Goal: Communication & Community: Answer question/provide support

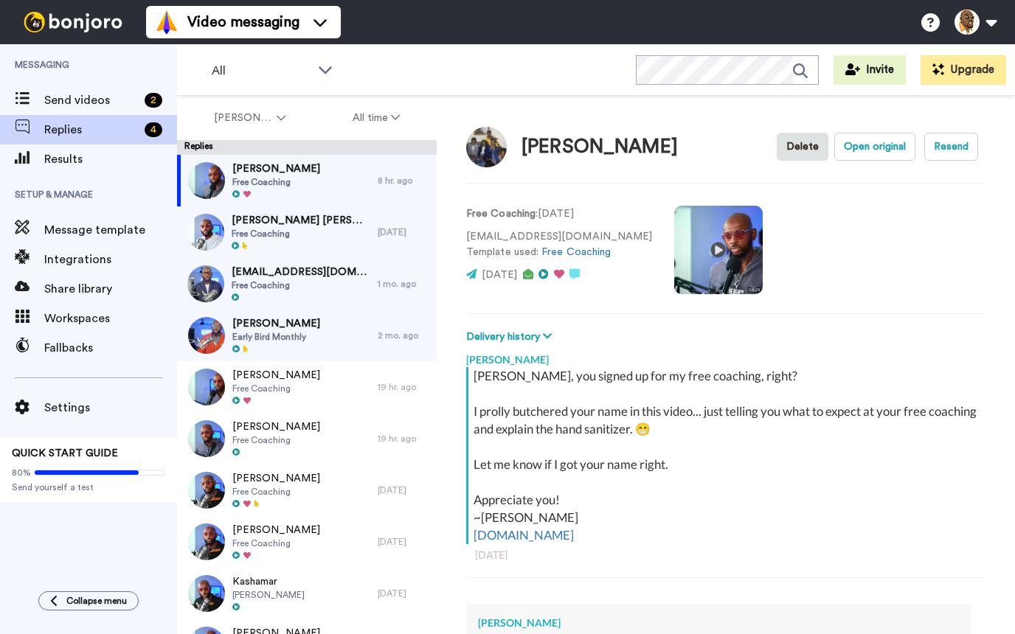
scroll to position [233, 0]
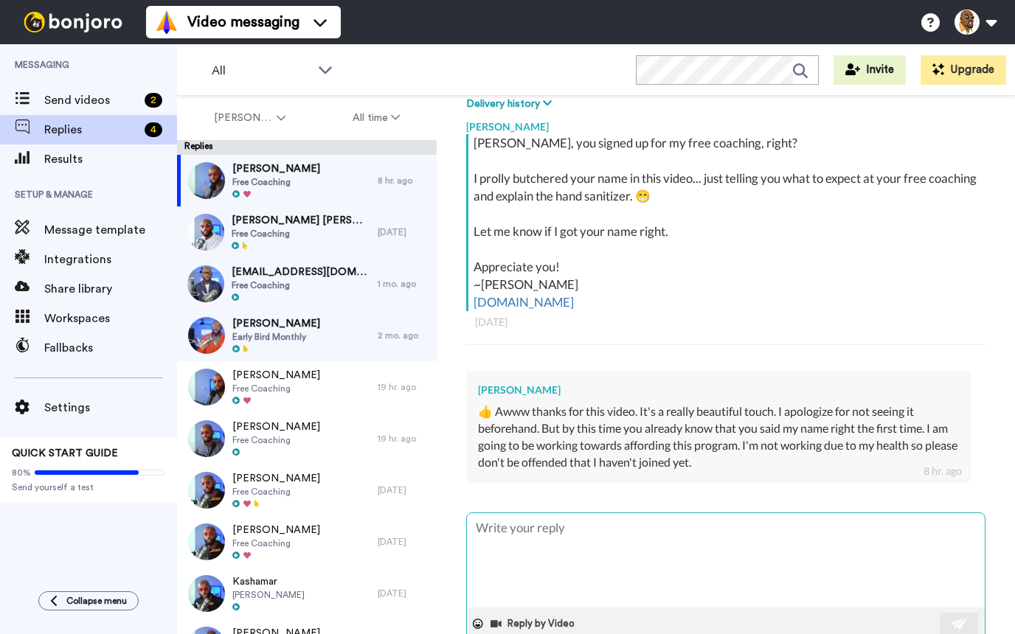
click at [654, 526] on textarea at bounding box center [726, 560] width 518 height 94
type textarea "N"
type textarea "x"
type textarea "No"
type textarea "x"
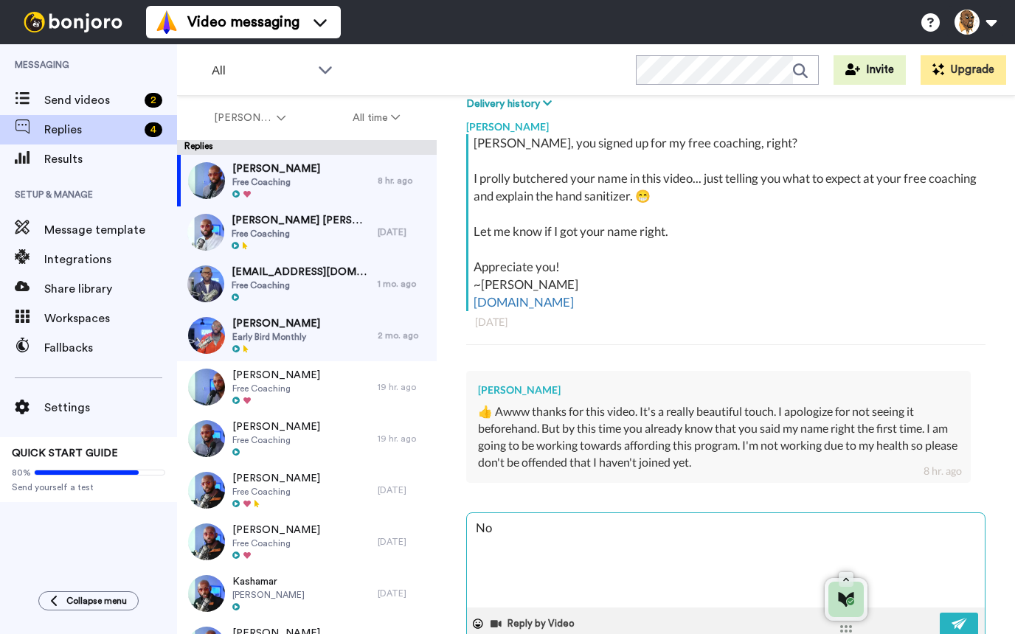
type textarea "No"
type textarea "x"
type textarea "No p"
type textarea "x"
type textarea "No pr"
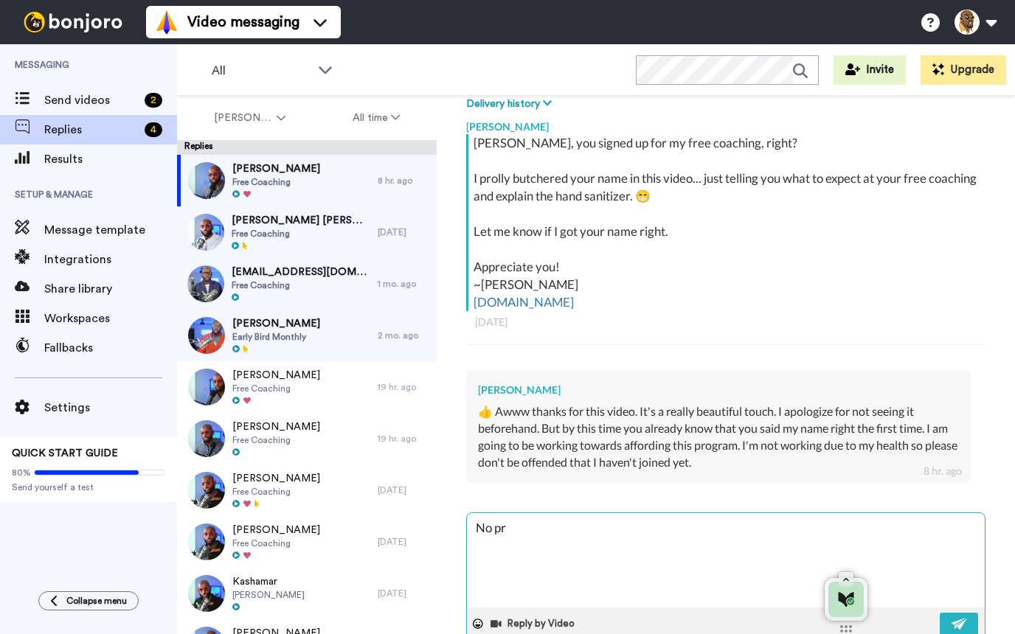
type textarea "x"
type textarea "No pre"
type textarea "x"
type textarea "No pres"
type textarea "x"
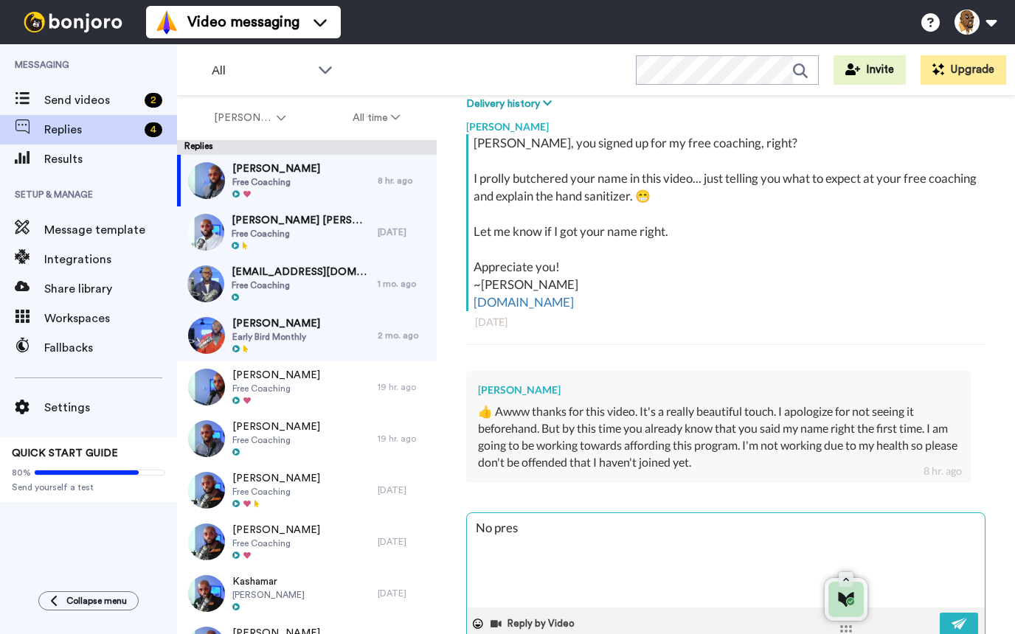
type textarea "No press"
type textarea "x"
type textarea "No pressr"
type textarea "x"
type textarea "No press"
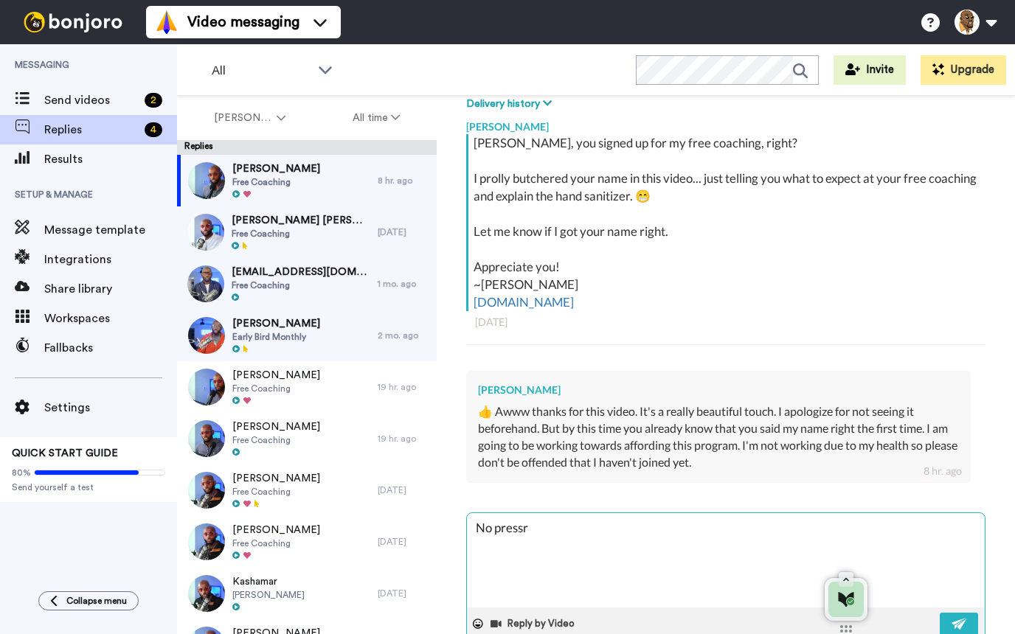
type textarea "x"
type textarea "No pressu"
type textarea "x"
type textarea "No pressur"
type textarea "x"
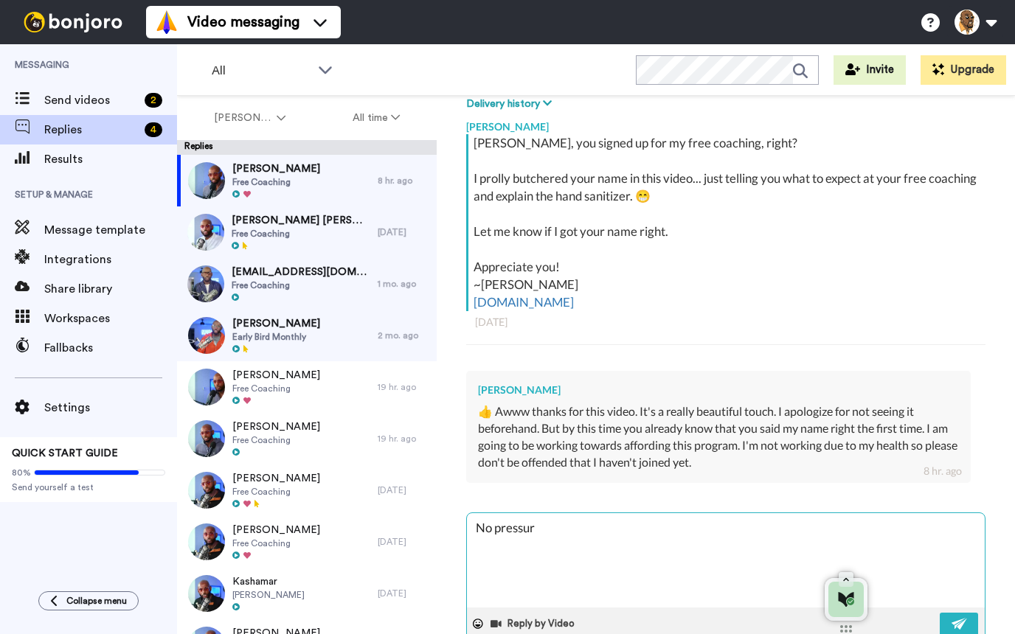
type textarea "No pressure"
type textarea "x"
type textarea "No pressure"
type textarea "x"
type textarea "No pressure a"
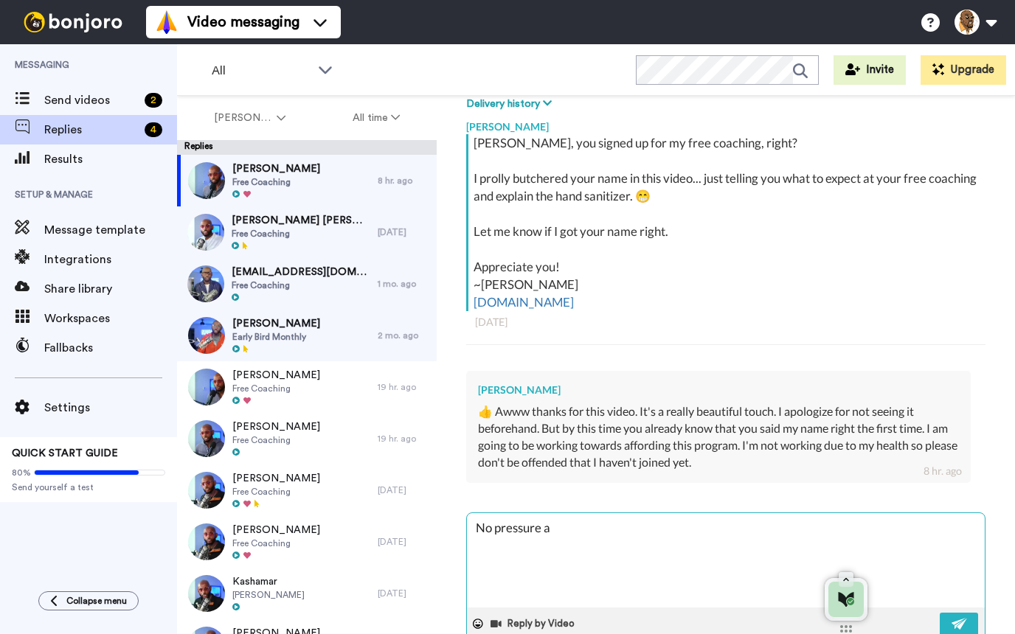
type textarea "x"
type textarea "No pressure at"
type textarea "x"
type textarea "No pressure at"
type textarea "x"
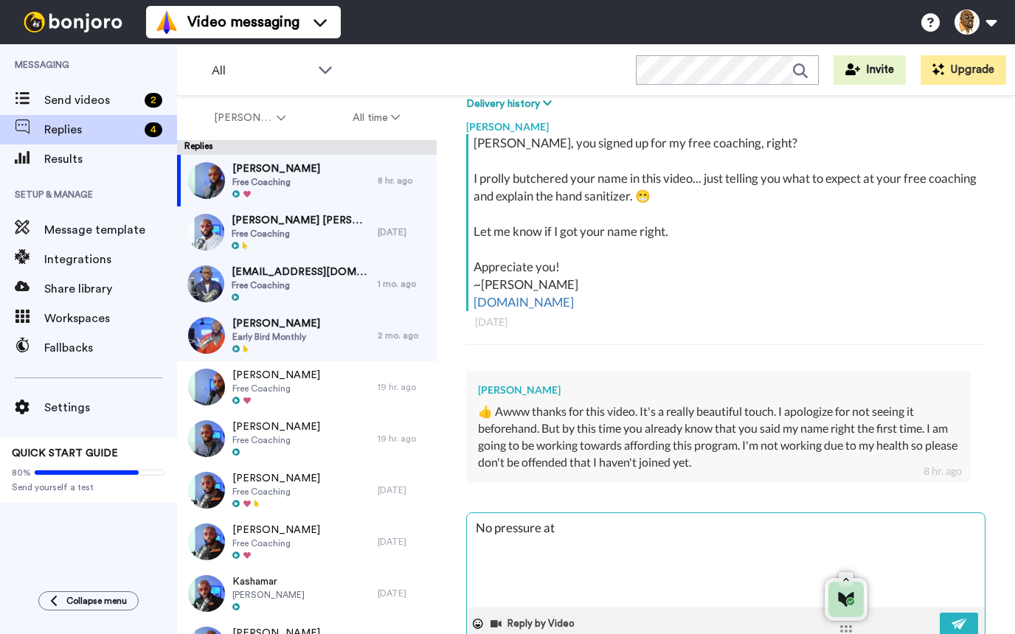
type textarea "No pressure at a"
type textarea "x"
type textarea "No pressure at al"
type textarea "x"
type textarea "No pressure at all"
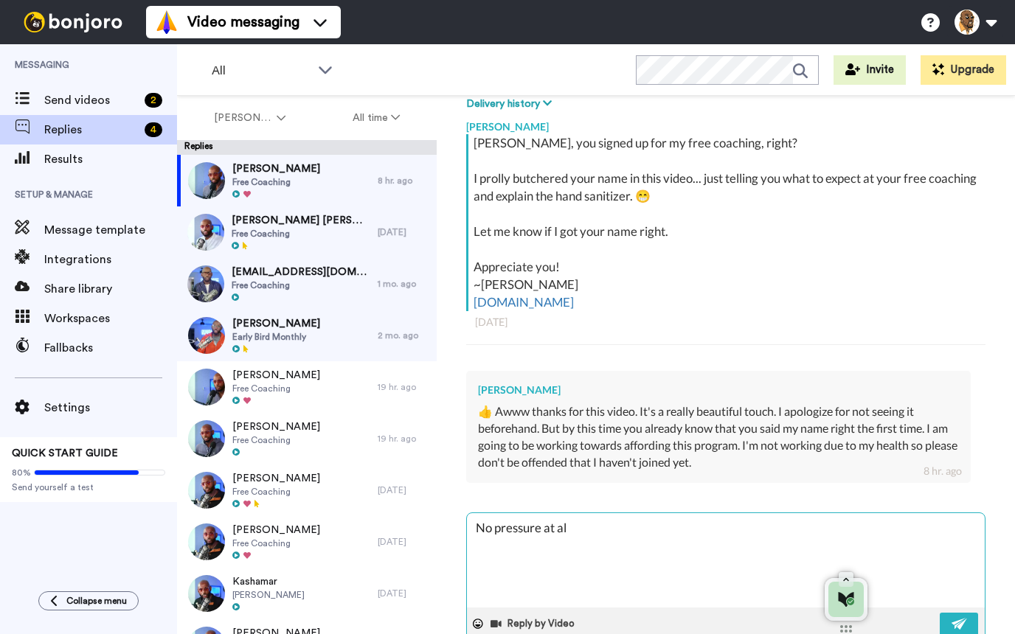
type textarea "x"
type textarea "No pressure at all"
type textarea "x"
type textarea "No pressure at all T"
type textarea "x"
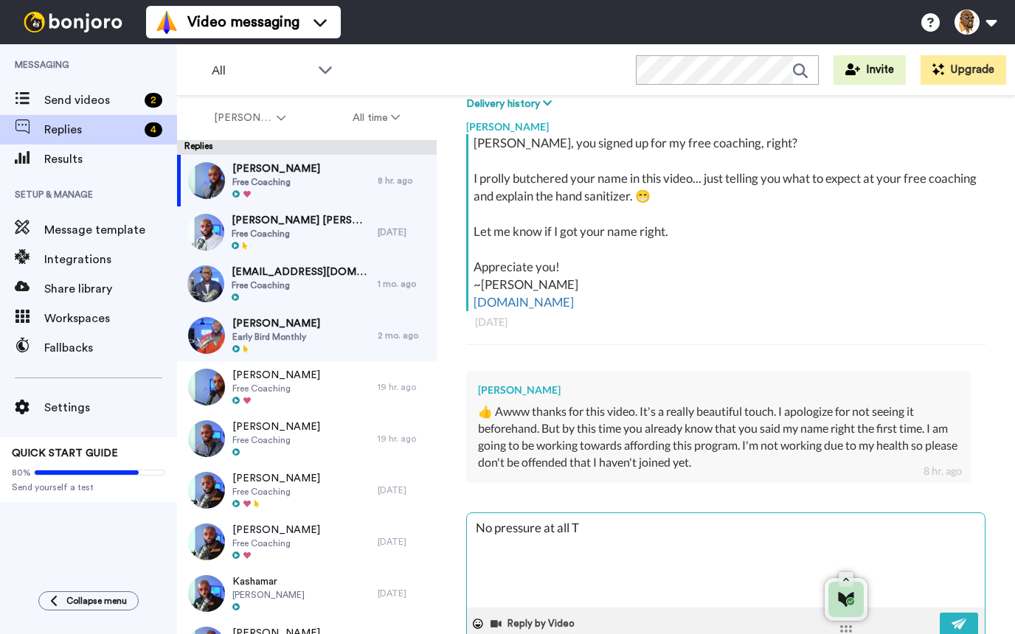
type textarea "No pressure at all Te"
type textarea "x"
type textarea "No pressure at all Tel"
type textarea "x"
type textarea "No pressure at all Teli"
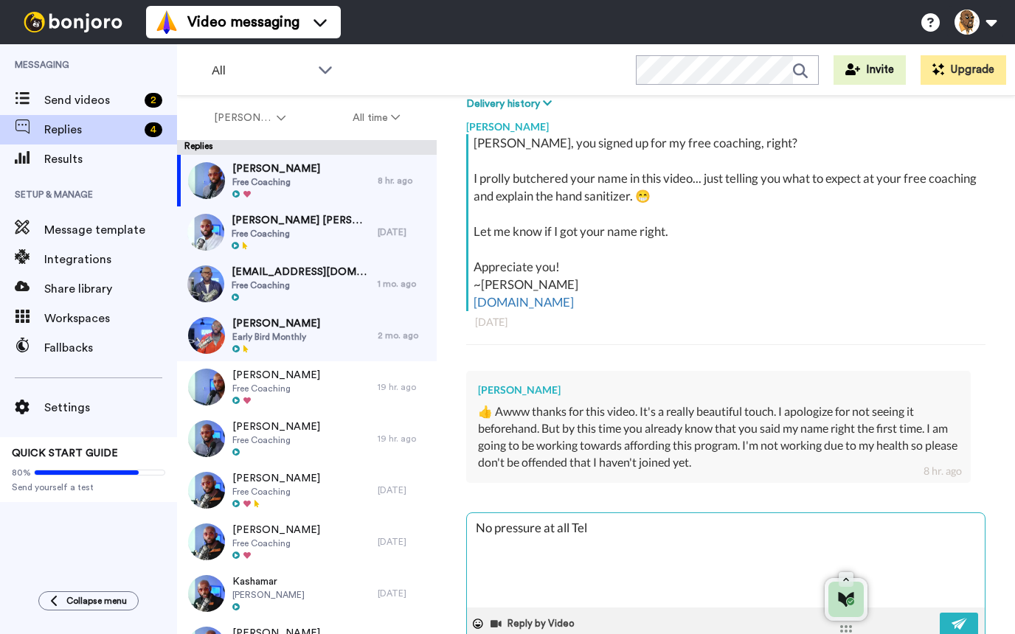
type textarea "x"
type textarea "No pressure at all Telic"
type textarea "x"
type textarea "No pressure at all Telici"
type textarea "x"
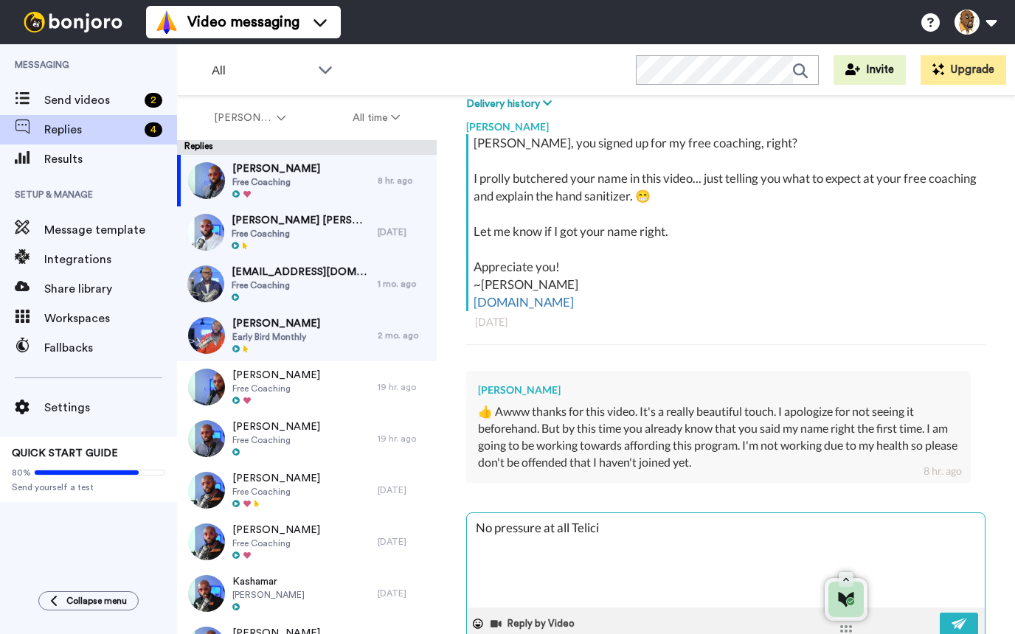
type textarea "No pressure at all [PERSON_NAME]"
type textarea "x"
type textarea "No pressure at all [PERSON_NAME],"
type textarea "x"
type textarea "No pressure at all [PERSON_NAME],"
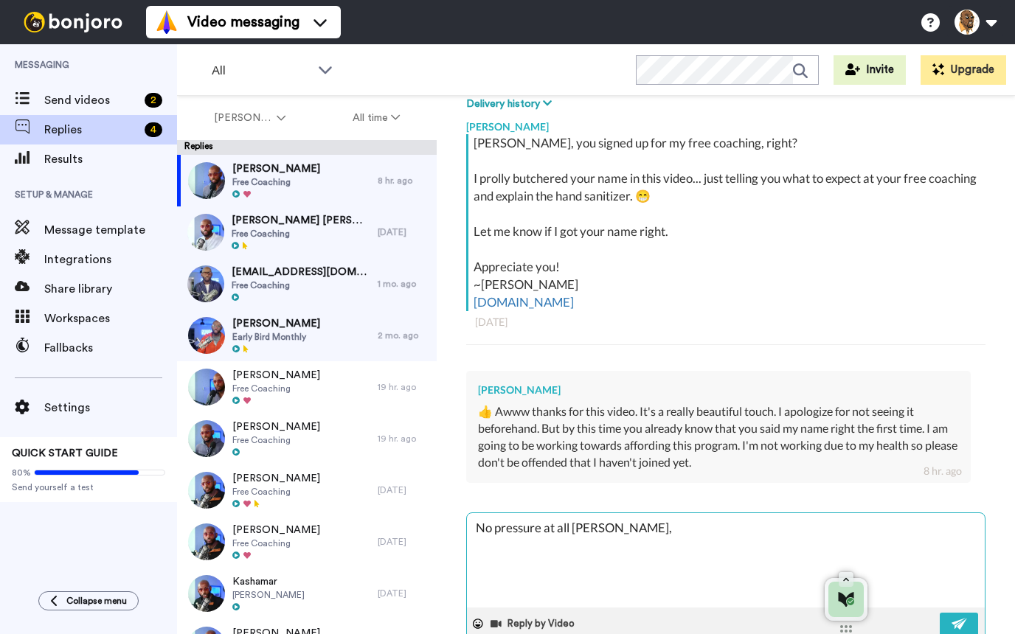
type textarea "x"
type textarea "No pressure at all [PERSON_NAME],"
type textarea "x"
type textarea "No pressure at all [PERSON_NAME]"
type textarea "x"
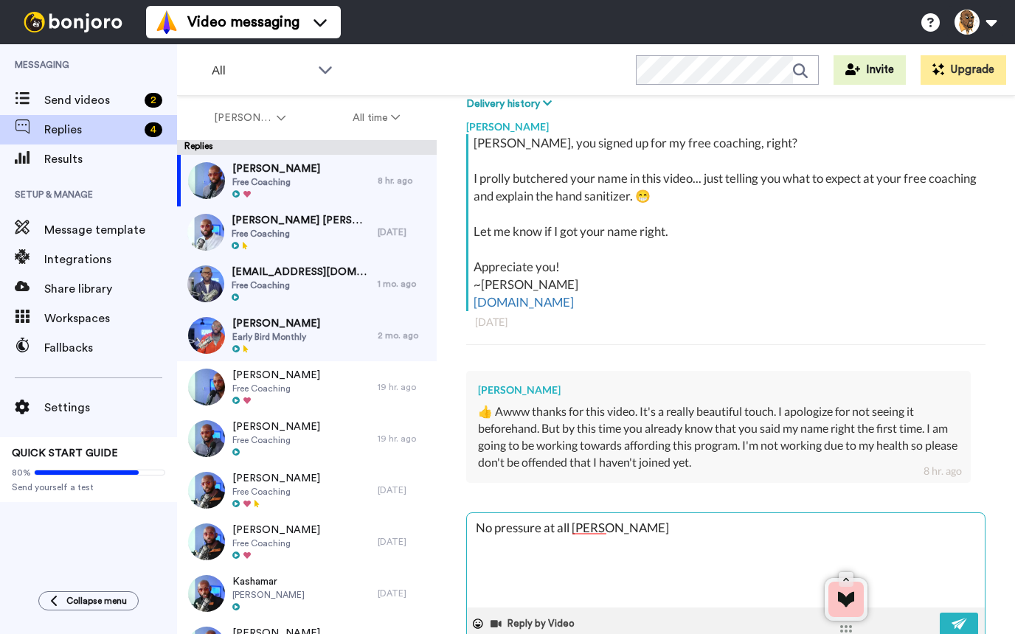
type textarea "No pressure at all [PERSON_NAME]!"
type textarea "x"
type textarea "No pressure at all [PERSON_NAME]!"
type textarea "x"
type textarea "No pressure at all [PERSON_NAME]! I"
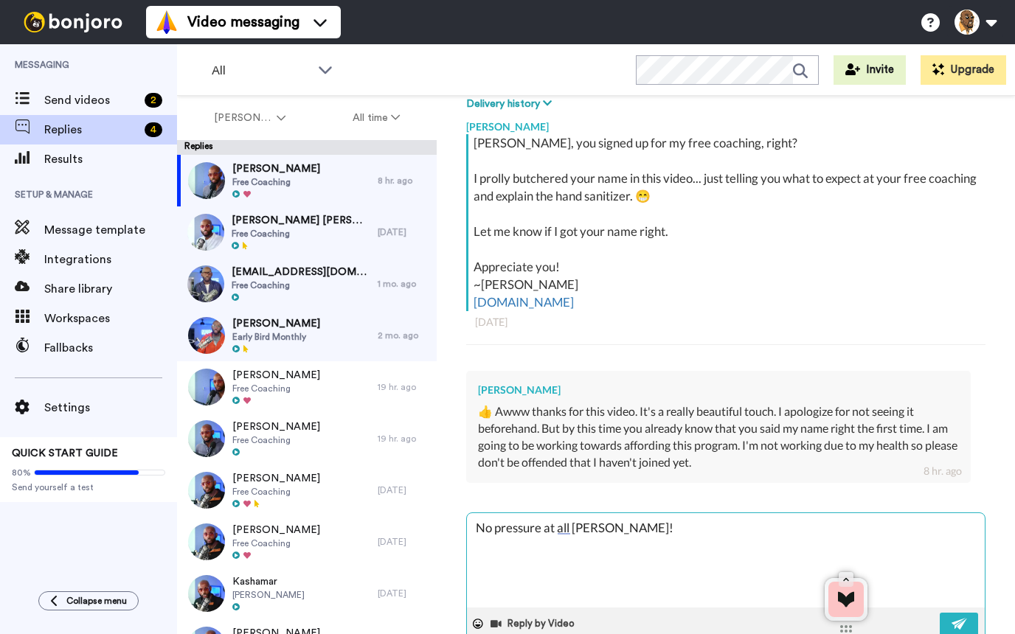
type textarea "x"
type textarea "No pressure at all [PERSON_NAME]! I"
type textarea "x"
type textarea "No pressure at all [PERSON_NAME]! I j"
type textarea "x"
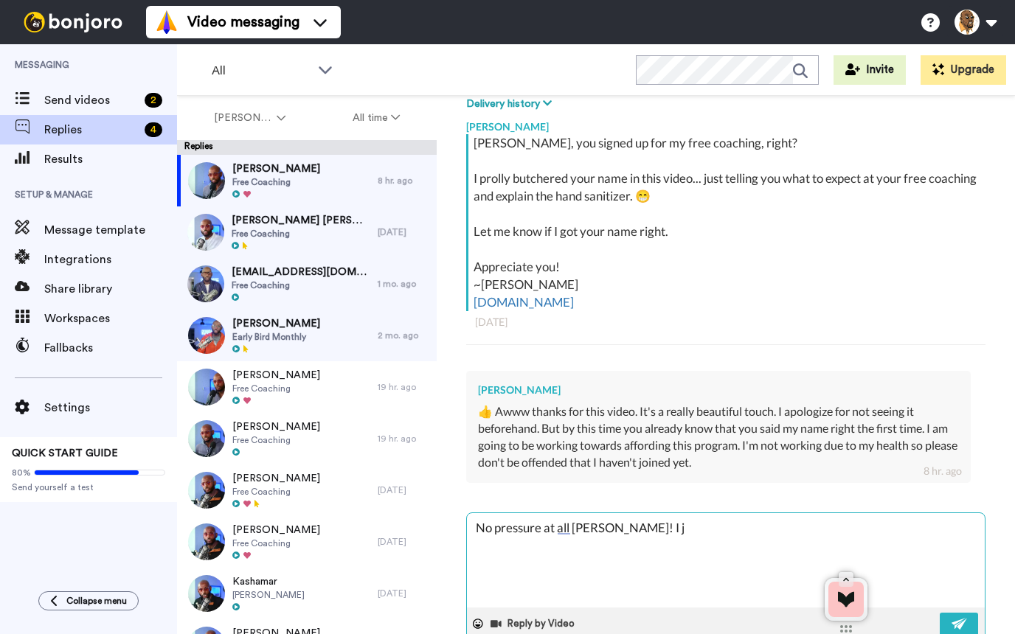
type textarea "No pressure at all [PERSON_NAME]! I ju"
type textarea "x"
type textarea "No pressure at all [PERSON_NAME]! I jus"
type textarea "x"
type textarea "No pressure at all [PERSON_NAME]! I just"
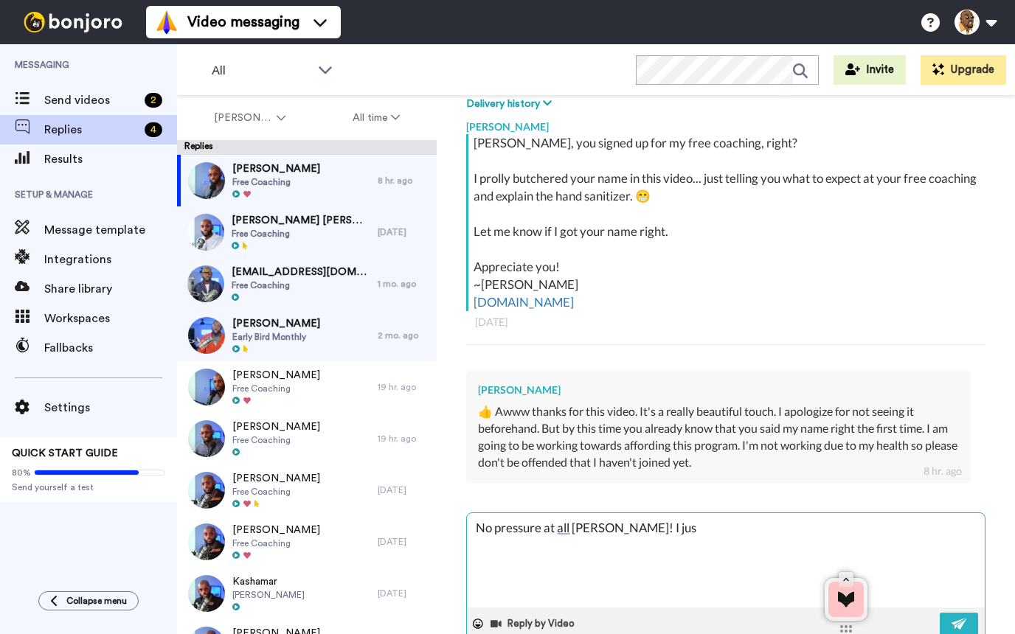
type textarea "x"
type textarea "No pressure at all [PERSON_NAME]! I just"
type textarea "x"
type textarea "No pressure at all [PERSON_NAME]! I just w"
type textarea "x"
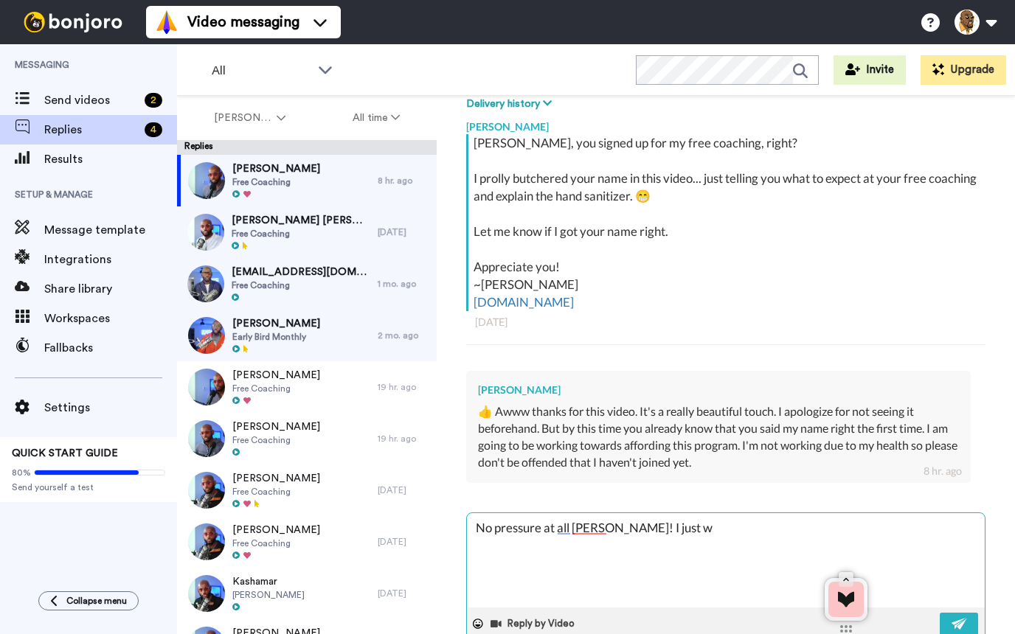
type textarea "No pressure at all [PERSON_NAME]! I just wa"
type textarea "x"
type textarea "No pressure at all [PERSON_NAME]! I just wan"
type textarea "x"
type textarea "No pressure at all [PERSON_NAME]! I just want"
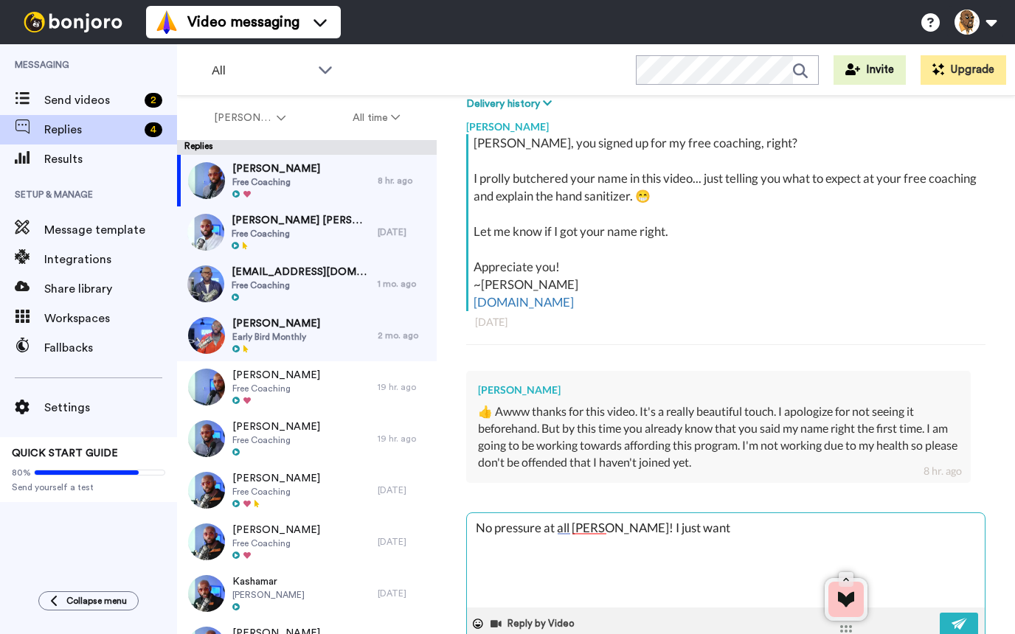
type textarea "x"
type textarea "No pressure at all [PERSON_NAME]! I just want"
type textarea "x"
type textarea "No pressure at all [PERSON_NAME]! I just want y"
type textarea "x"
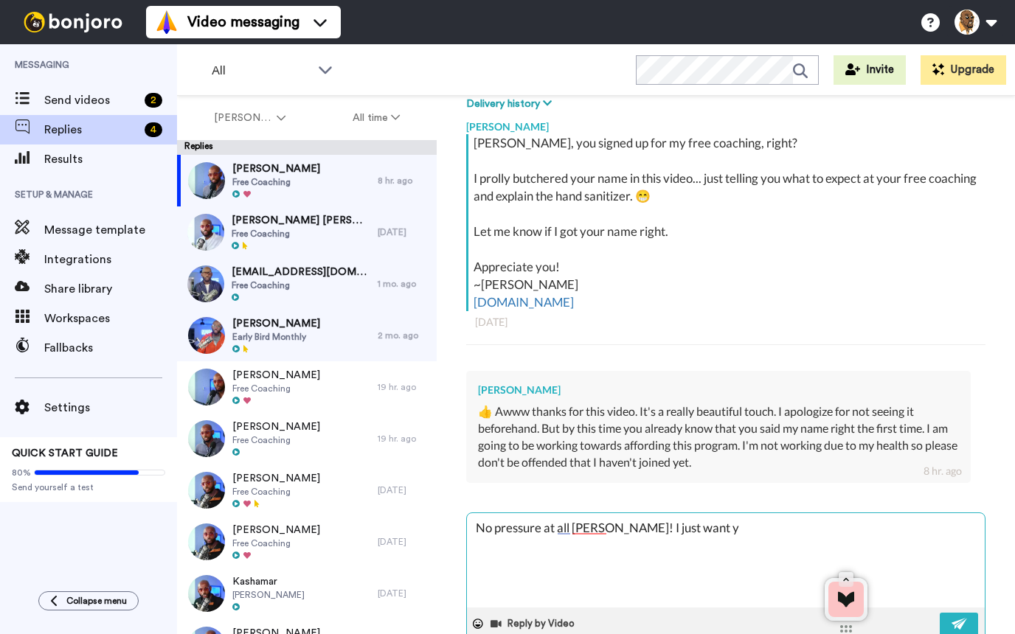
type textarea "No pressure at all [PERSON_NAME]! I just want yo"
type textarea "x"
type textarea "No pressure at all [PERSON_NAME]! I just want you"
type textarea "x"
type textarea "No pressure at all [PERSON_NAME]! I just want you"
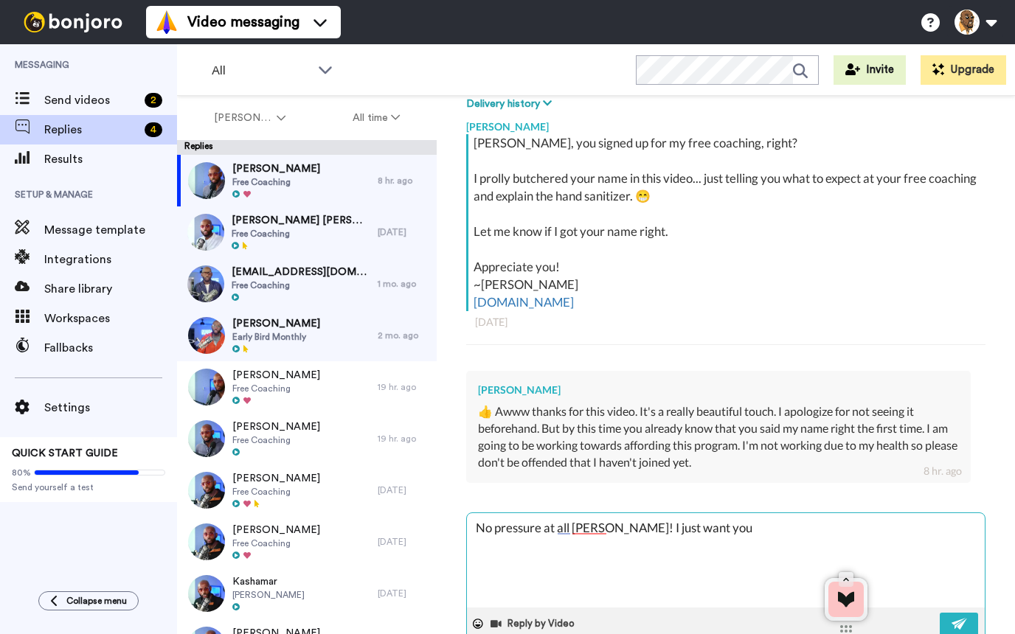
type textarea "x"
type textarea "No pressure at all [PERSON_NAME]! I just want you t"
type textarea "x"
type textarea "No pressure at all [PERSON_NAME]! I just want you to"
type textarea "x"
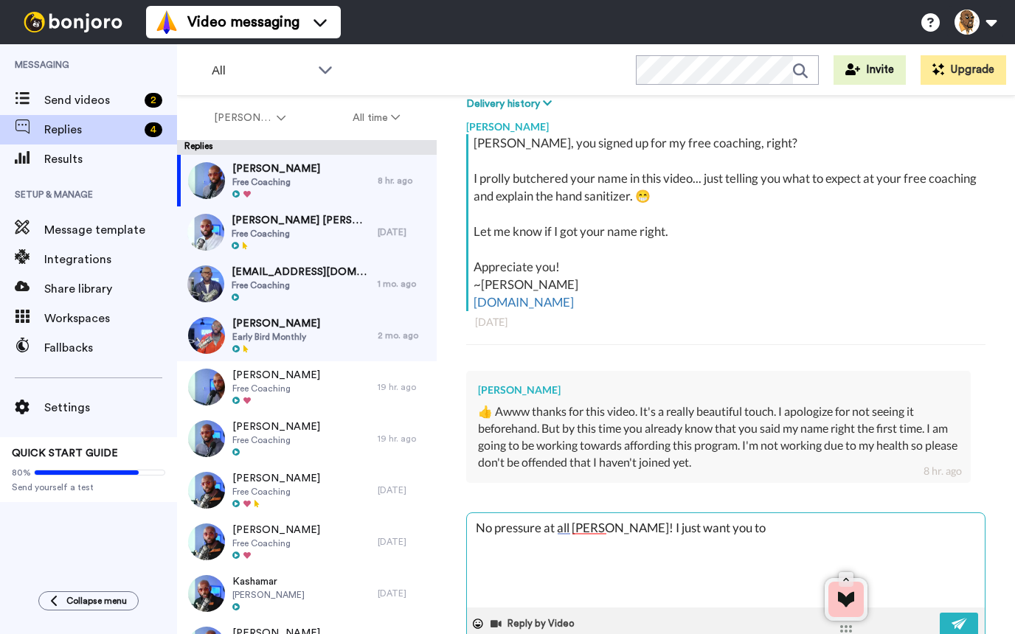
type textarea "No pressure at all [PERSON_NAME]! I just want you to"
type textarea "x"
type textarea "No pressure at all [PERSON_NAME]! I just want you to f"
type textarea "x"
type textarea "No pressure at all [PERSON_NAME]! I just want you to fo"
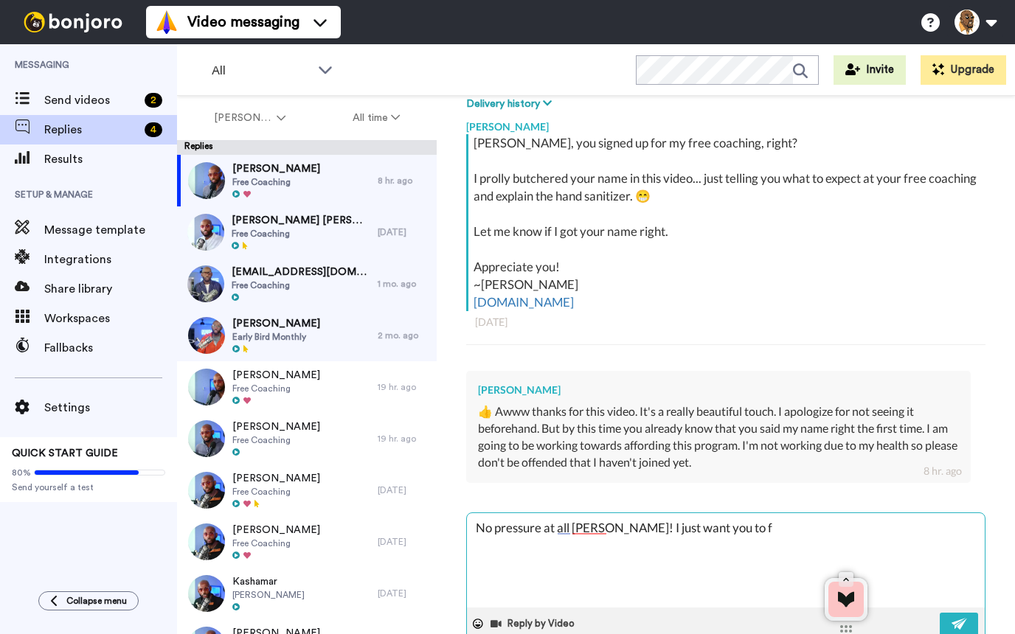
type textarea "x"
type textarea "No pressure at all [PERSON_NAME]! I just want you to foc"
type textarea "x"
type textarea "No pressure at all [PERSON_NAME]! I just want you to focu"
type textarea "x"
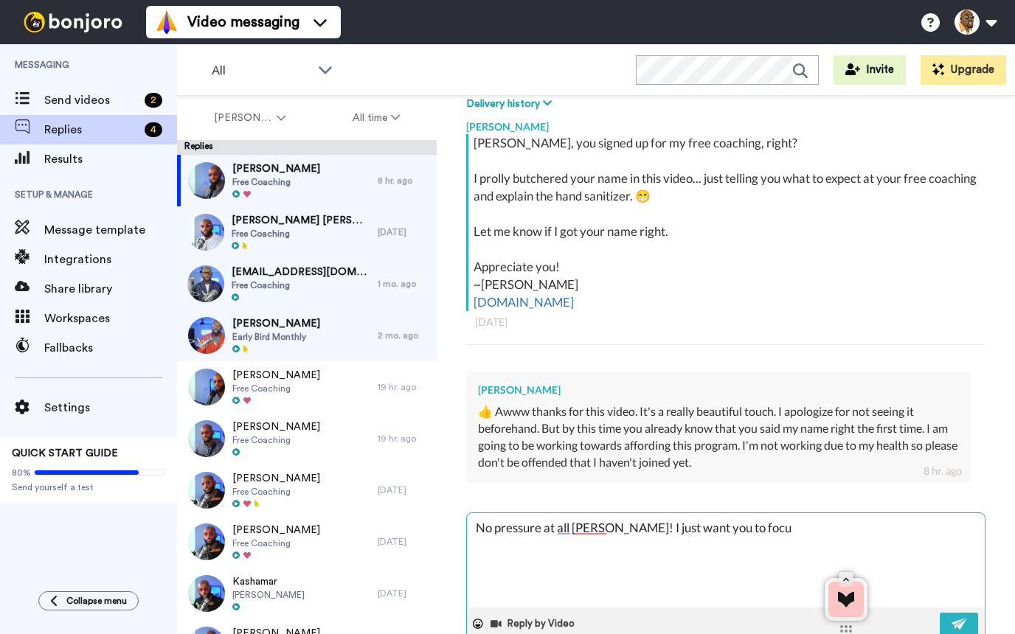
type textarea "No pressure at all [PERSON_NAME]! I just want you to focus"
type textarea "x"
type textarea "No pressure at all [PERSON_NAME]! I just want you to focus"
type textarea "x"
type textarea "No pressure at all [PERSON_NAME]! I just want you to focus o"
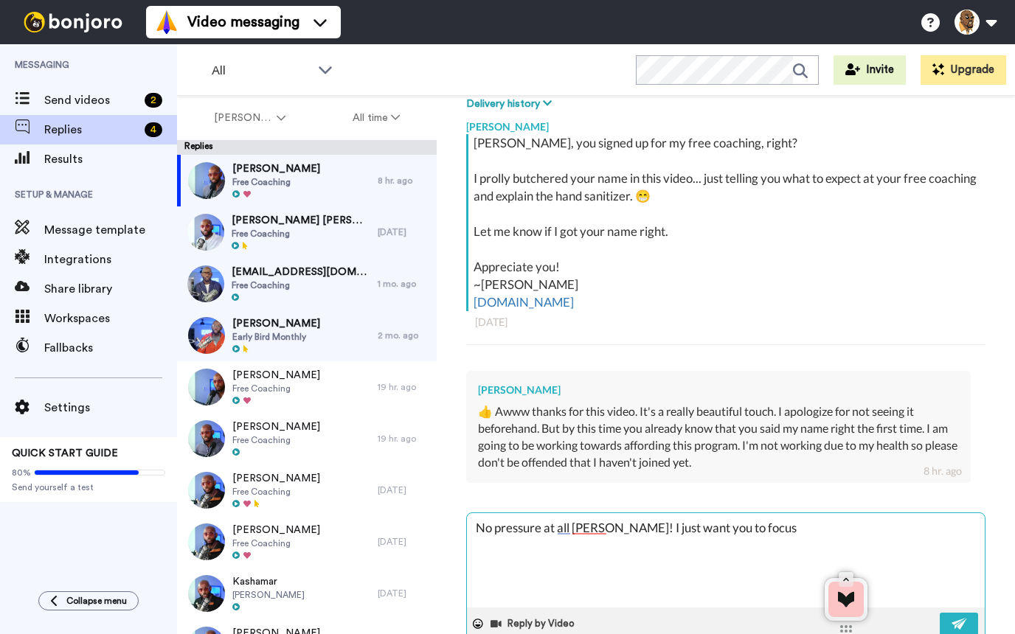
type textarea "x"
type textarea "No pressure at all [PERSON_NAME]! I just want you to focus on"
type textarea "x"
type textarea "No pressure at all [PERSON_NAME]! I just want you to focus on"
type textarea "x"
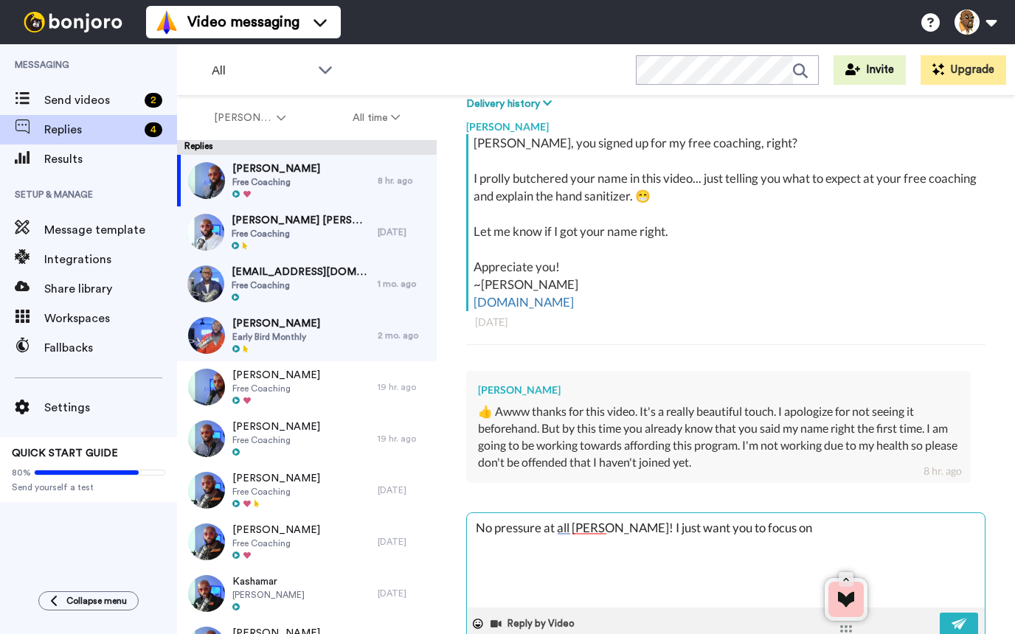
type textarea "No pressure at all [PERSON_NAME]! I just want you to focus on h"
type textarea "x"
type textarea "No pressure at all [PERSON_NAME]! I just want you to focus on ho"
type textarea "x"
type textarea "No pressure at all [PERSON_NAME]! I just want you to focus on hon"
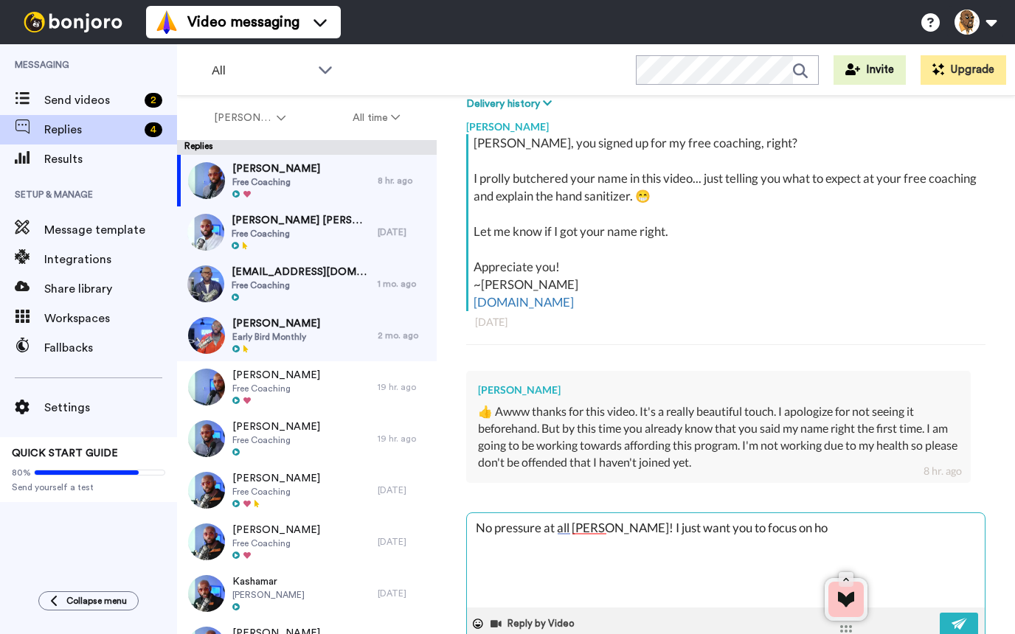
type textarea "x"
type textarea "No pressure at all [PERSON_NAME]! I just want you to focus on hono"
type textarea "x"
type textarea "No pressure at all [PERSON_NAME]! I just want you to focus on honor"
type textarea "x"
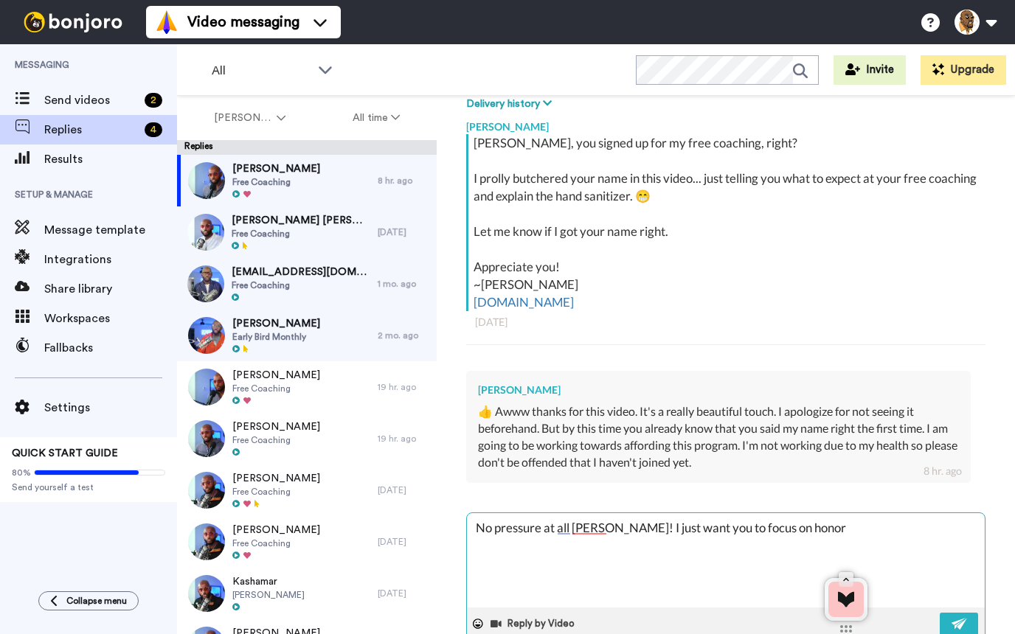
type textarea "No pressure at all [PERSON_NAME]! I just want you to focus on honori"
type textarea "x"
type textarea "No pressure at all [PERSON_NAME]! I just want you to focus on honorin"
type textarea "x"
type textarea "No pressure at all [PERSON_NAME]! I just want you to focus on honoring"
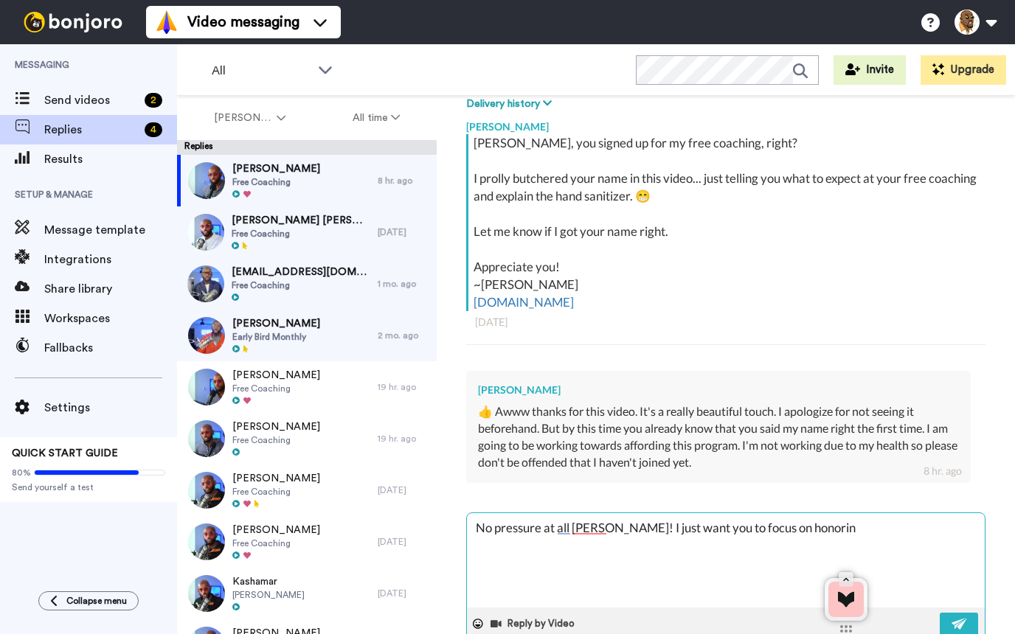
type textarea "x"
type textarea "No pressure at all [PERSON_NAME]! I just want you to focus on honoring"
type textarea "x"
type textarea "No pressure at all [PERSON_NAME]! I just want you to focus on honoring a"
type textarea "x"
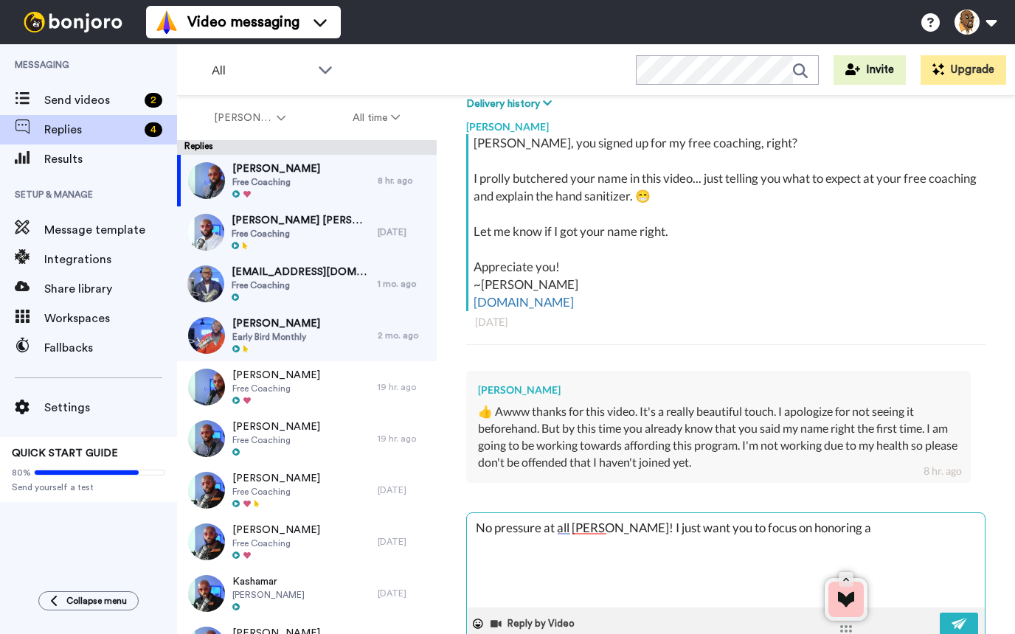
type textarea "No pressure at all [PERSON_NAME]! I just want you to focus on honoring a"
type textarea "x"
type textarea "No pressure at all [PERSON_NAME]! I just want you to focus on honoring a c"
type textarea "x"
type textarea "No pressure at all [PERSON_NAME]! I just want you to focus on honoring a co"
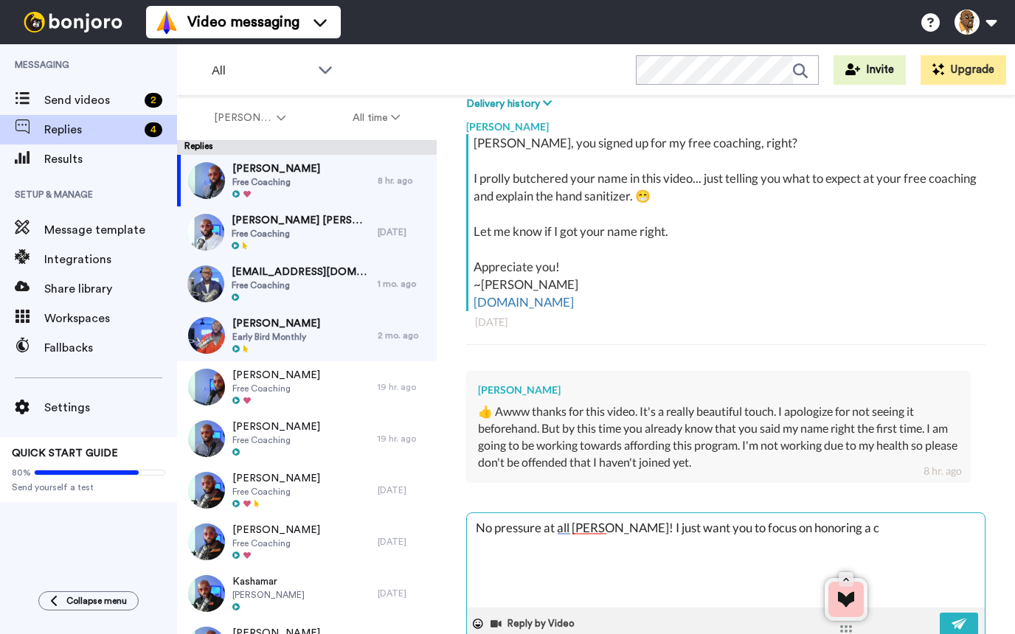
type textarea "x"
type textarea "No pressure at all [PERSON_NAME]! I just want you to focus on honoring a con"
type textarea "x"
type textarea "No pressure at all [PERSON_NAME]! I just want you to focus on honoring a cons"
type textarea "x"
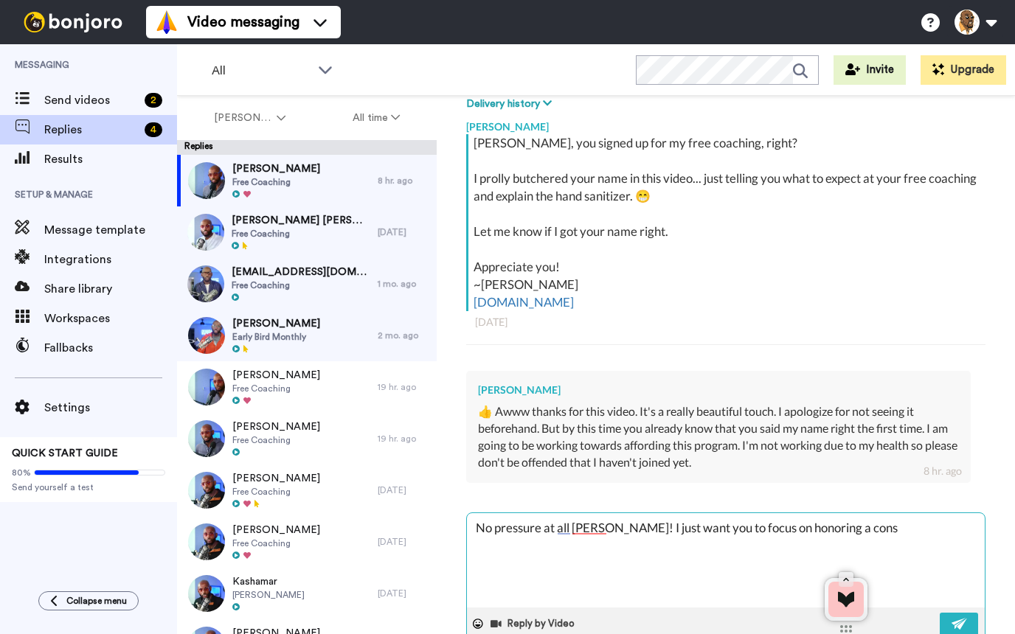
type textarea "No pressure at all [PERSON_NAME]! I just want you to focus on honoring a consi"
type textarea "x"
type textarea "No pressure at all [PERSON_NAME]! I just want you to focus on honoring a consis"
type textarea "x"
type textarea "No pressure at all [PERSON_NAME]! I just want you to focus on honoring a consist"
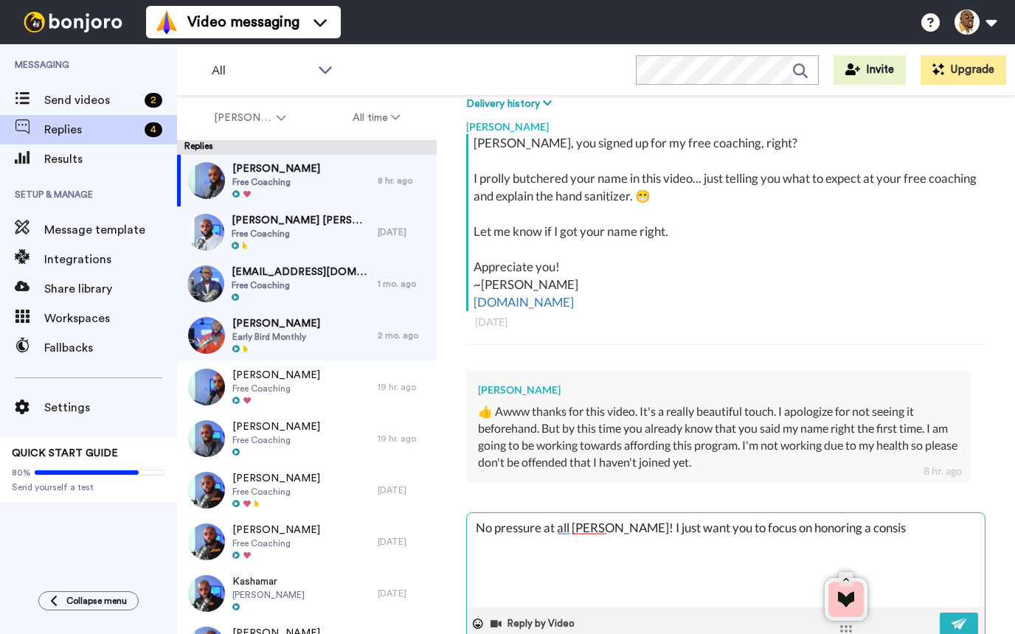
type textarea "x"
type textarea "No pressure at all [PERSON_NAME]! I just want you to focus on honoring a consis…"
type textarea "x"
type textarea "No pressure at all [PERSON_NAME]! I just want you to focus on honoring a consis…"
type textarea "x"
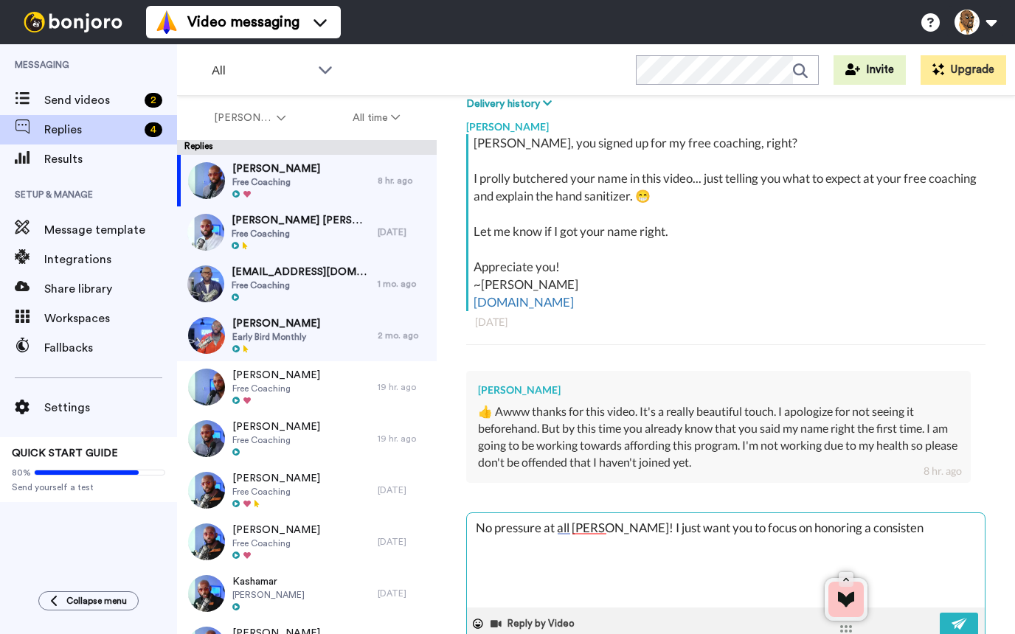
type textarea "No pressure at all [PERSON_NAME]! I just want you to focus on honoring a consis…"
type textarea "x"
type textarea "No pressure at all [PERSON_NAME]! I just want you to focus on honoring a consis…"
type textarea "x"
type textarea "No pressure at all [PERSON_NAME]! I just want you to focus on honoring a consis…"
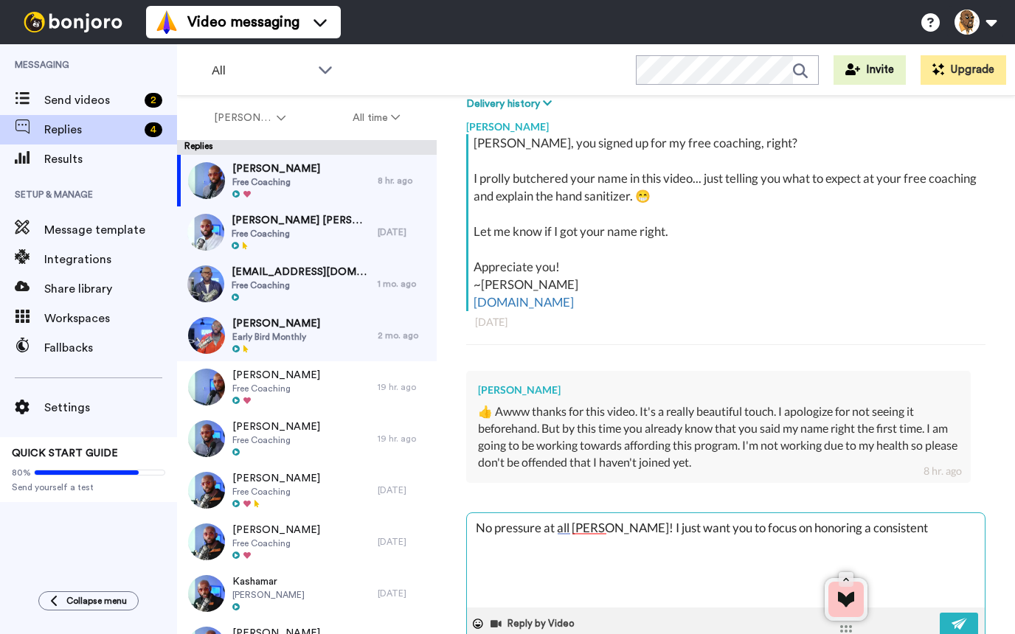
type textarea "x"
type textarea "No pressure at all [PERSON_NAME]! I just want you to focus on honoring a consis…"
type textarea "x"
type textarea "No pressure at all [PERSON_NAME]! I just want you to focus on honoring a consis…"
type textarea "x"
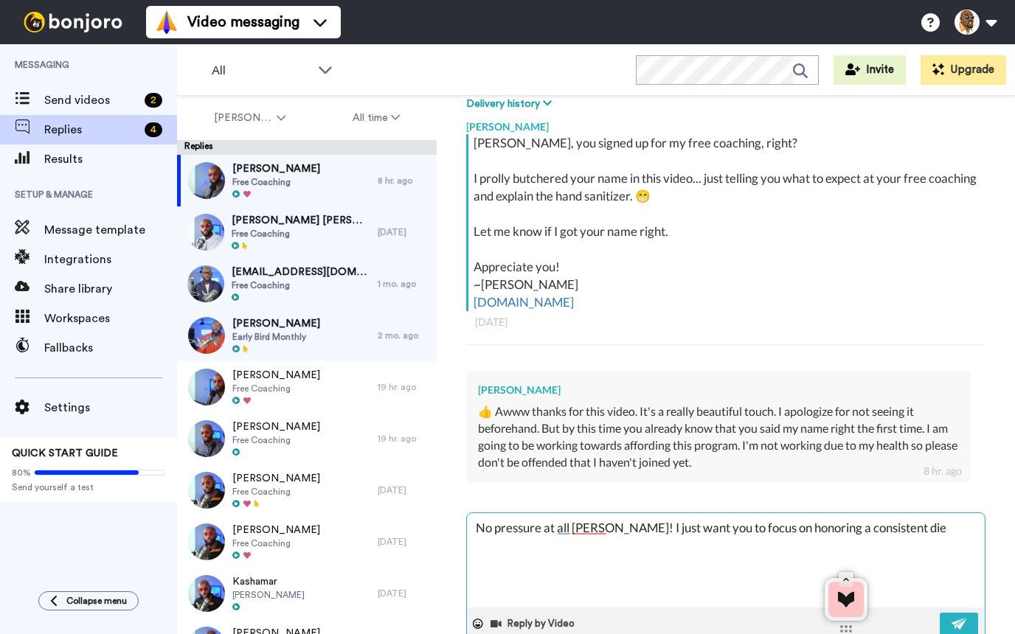
type textarea "No pressure at all [PERSON_NAME]! I just want you to focus on honoring a consis…"
type textarea "x"
type textarea "No pressure at all [PERSON_NAME]! I just want you to focus on honoring a consis…"
type textarea "x"
type textarea "No pressure at all [PERSON_NAME]! I just want you to focus on honoring a consis…"
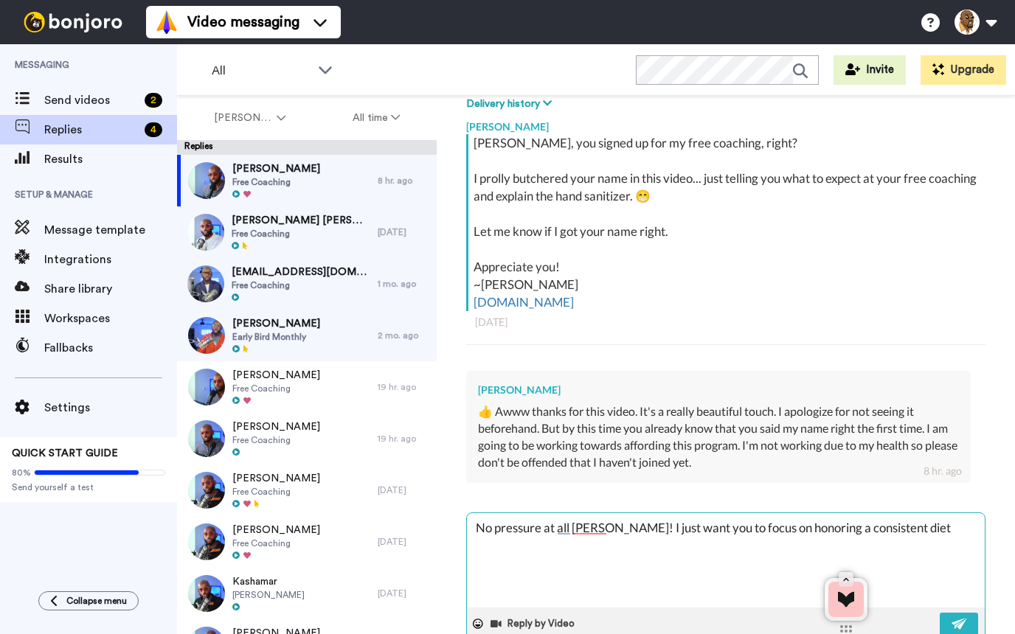
type textarea "x"
type textarea "No pressure at all [PERSON_NAME]! I just want you to focus on honoring a consis…"
type textarea "x"
type textarea "No pressure at all [PERSON_NAME]! I just want you to focus on honoring a consis…"
type textarea "x"
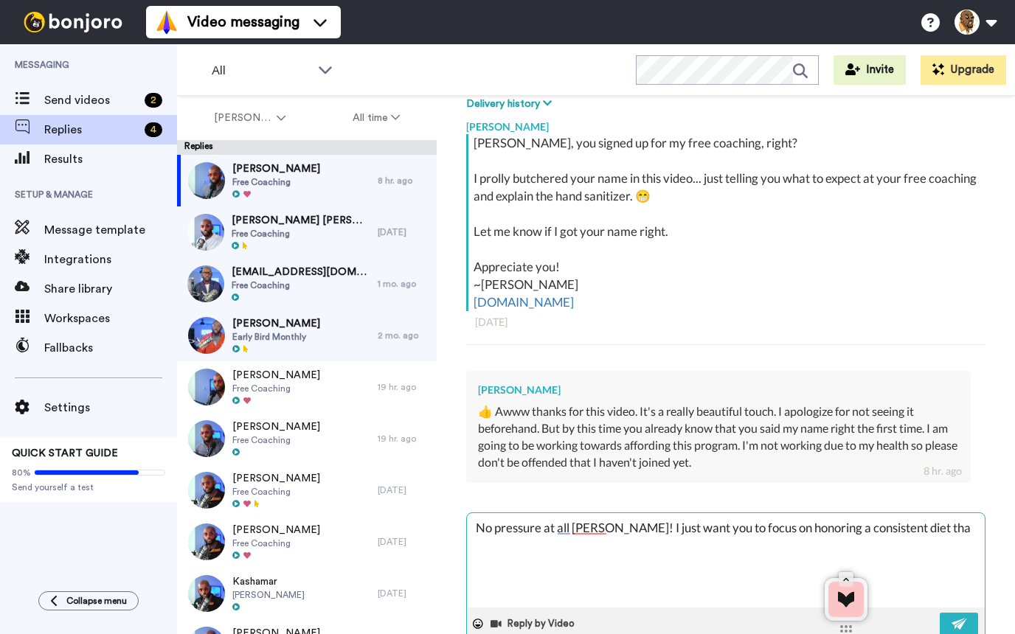
type textarea "No pressure at all [PERSON_NAME]! I just want you to focus on honoring a consis…"
type textarea "x"
type textarea "No pressure at all [PERSON_NAME]! I just want you to focus on honoring a consis…"
type textarea "x"
type textarea "No pressure at all [PERSON_NAME]! I just want you to focus on honoring a consis…"
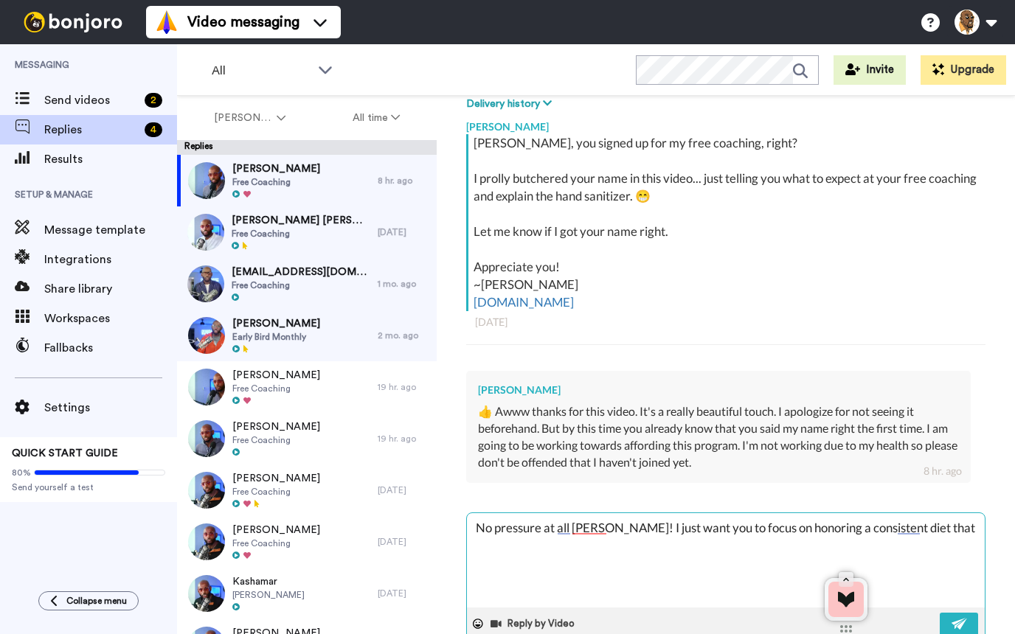
type textarea "x"
type textarea "No pressure at all [PERSON_NAME]! I just want you to focus on honoring a consis…"
type textarea "x"
type textarea "No pressure at all [PERSON_NAME]! I just want you to focus on honoring a consis…"
type textarea "x"
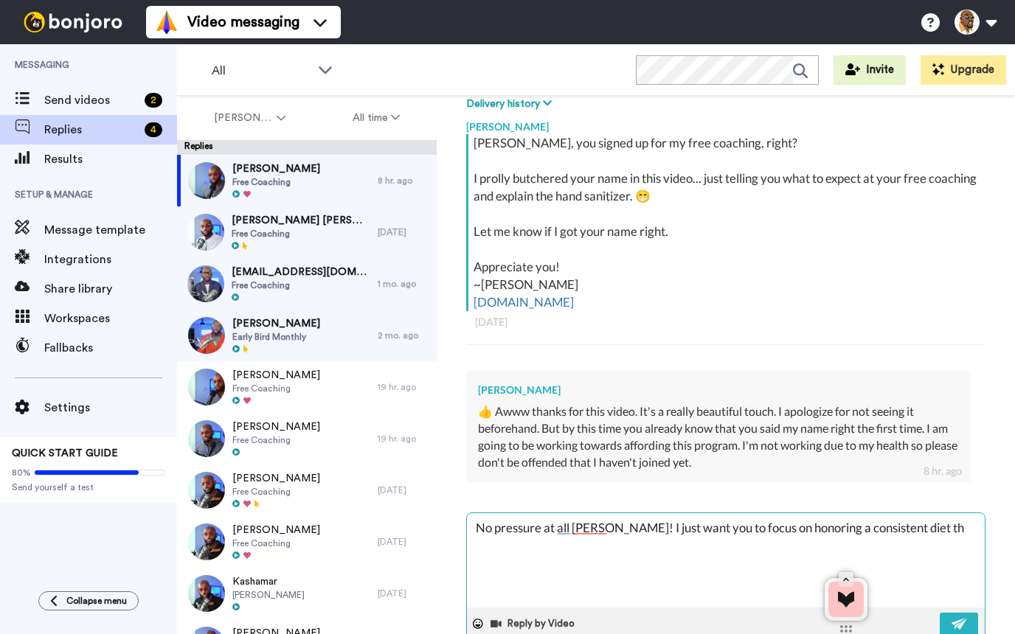
type textarea "No pressure at all [PERSON_NAME]! I just want you to focus on honoring a consis…"
type textarea "x"
type textarea "No pressure at all [PERSON_NAME]! I just want you to focus on honoring a consis…"
type textarea "x"
type textarea "No pressure at all [PERSON_NAME]! I just want you to focus on honoring a consis…"
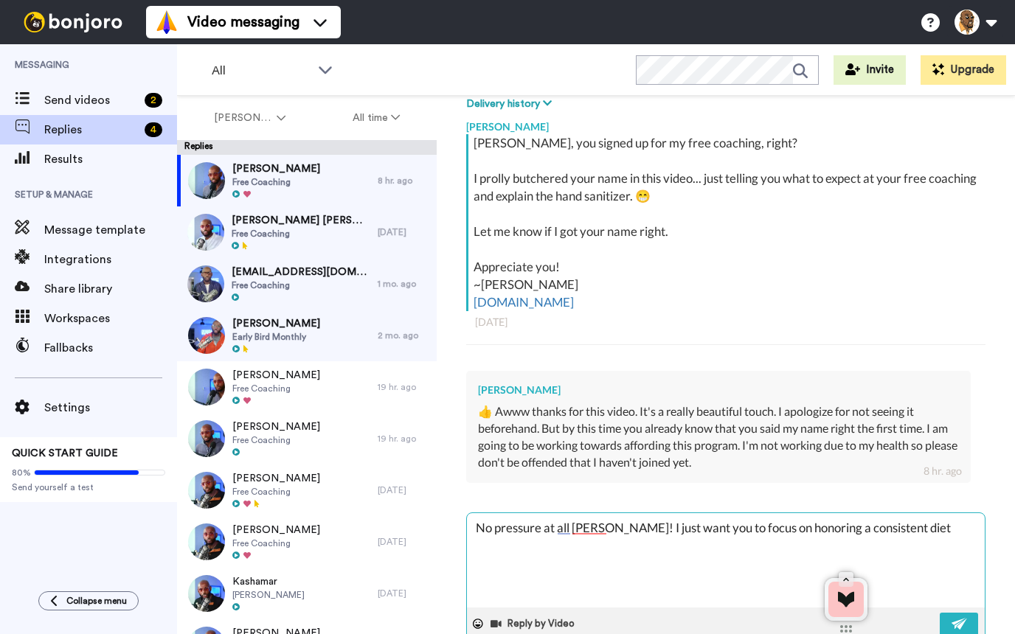
type textarea "x"
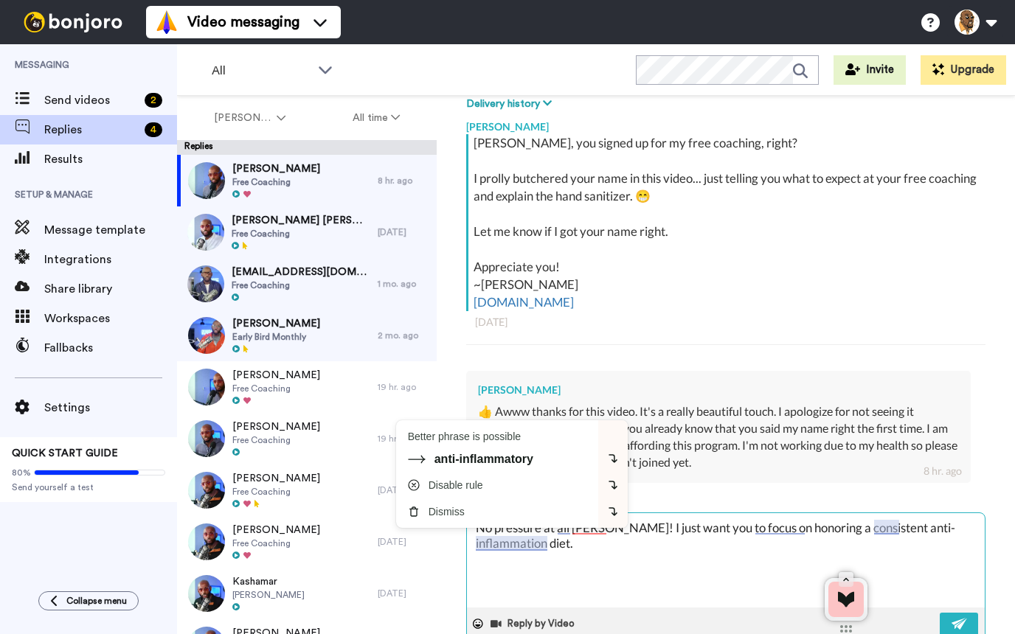
drag, startPoint x: 529, startPoint y: 549, endPoint x: 698, endPoint y: 579, distance: 172.1
click at [698, 579] on textarea "No pressure at all [PERSON_NAME]! I just want you to focus on honoring a consis…" at bounding box center [726, 560] width 518 height 94
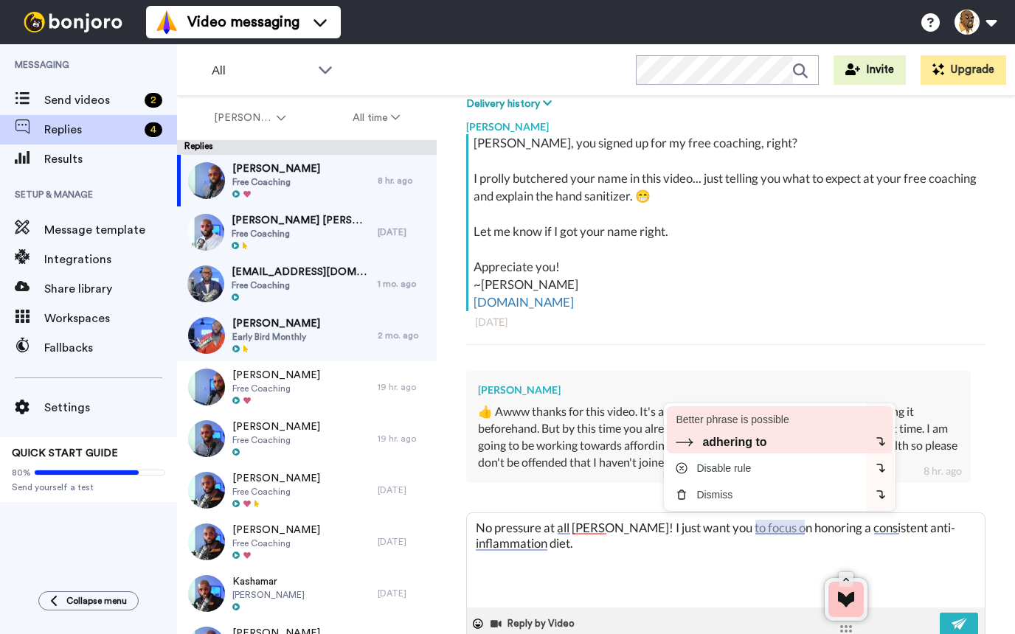
click at [741, 447] on div "adhering to" at bounding box center [734, 442] width 64 height 13
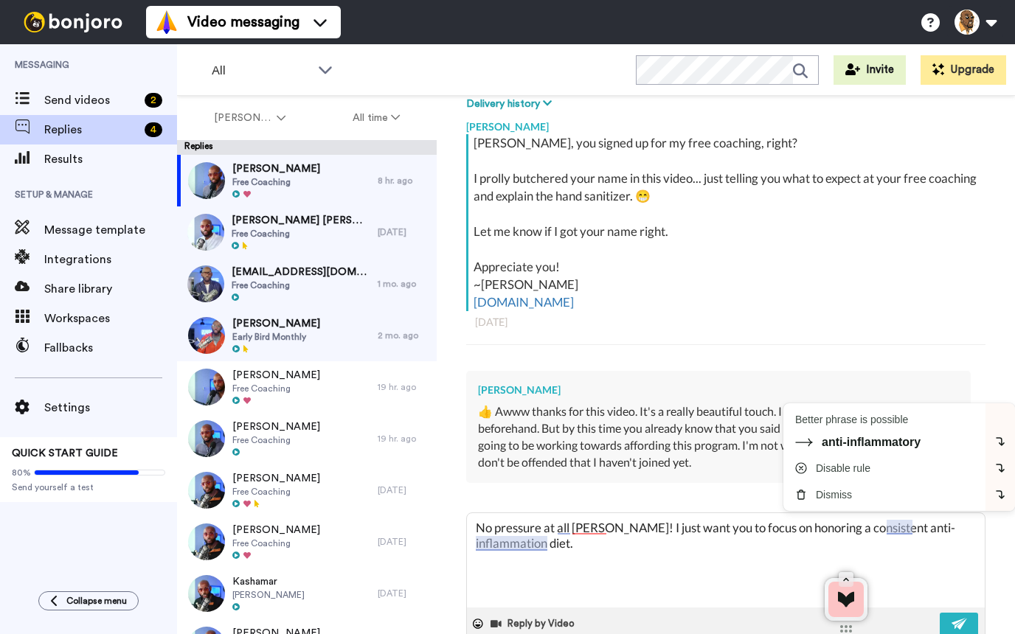
click at [920, 445] on div "anti-inflammatory" at bounding box center [870, 442] width 99 height 13
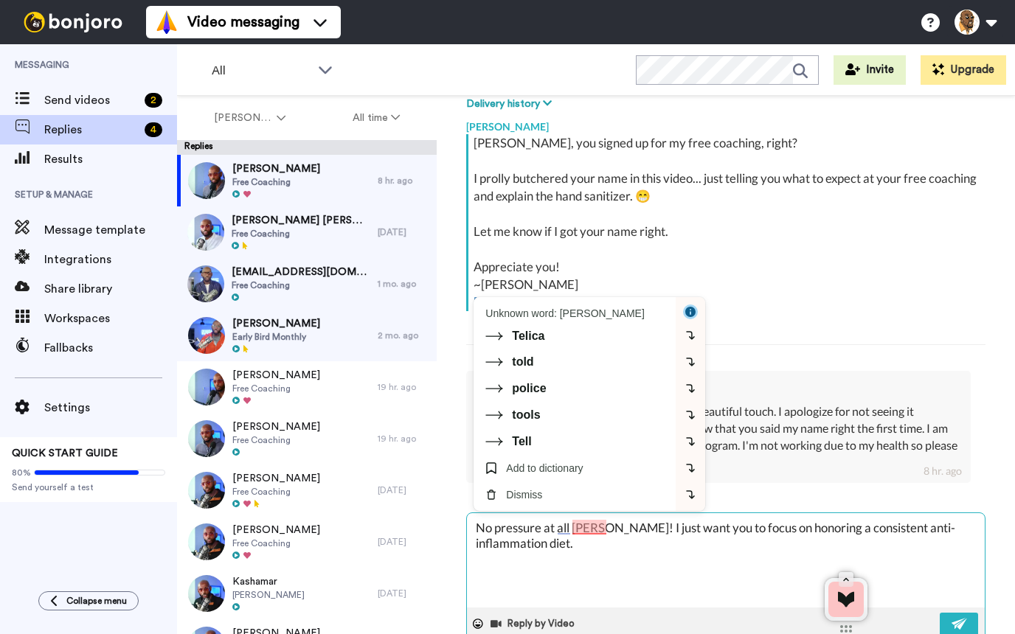
click at [664, 548] on textarea "No pressure at all [PERSON_NAME]! I just want you to focus on adhering to a con…" at bounding box center [726, 560] width 518 height 94
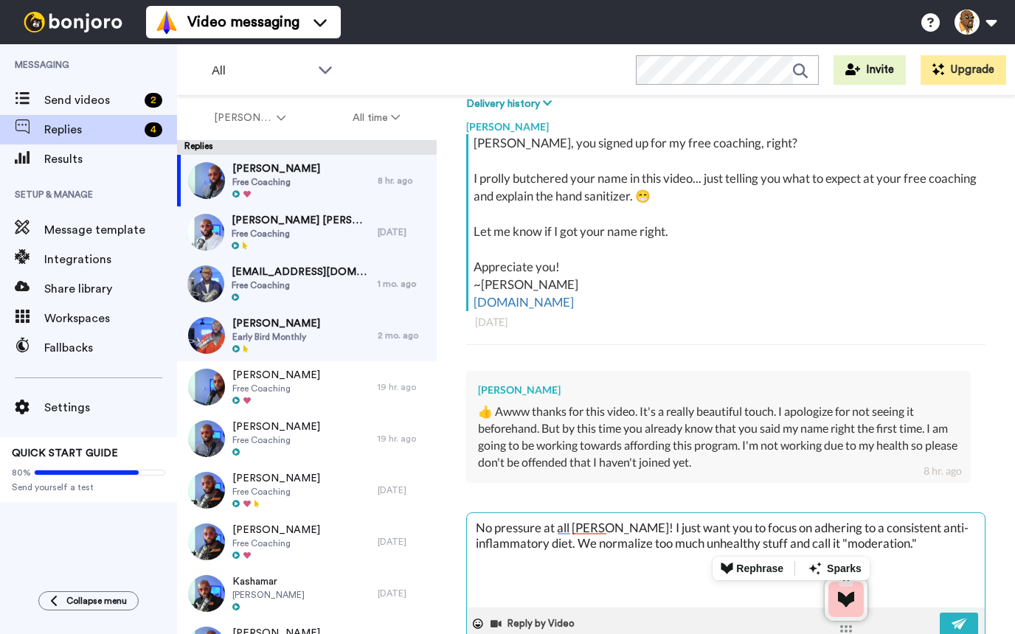
drag, startPoint x: 844, startPoint y: 543, endPoint x: 816, endPoint y: 554, distance: 29.4
click at [795, 552] on textarea "No pressure at all [PERSON_NAME]! I just want you to focus on adhering to a con…" at bounding box center [726, 560] width 518 height 94
click at [588, 571] on textarea "No pressure at all [PERSON_NAME]! I just want you to focus on adhering to a con…" at bounding box center [726, 560] width 518 height 94
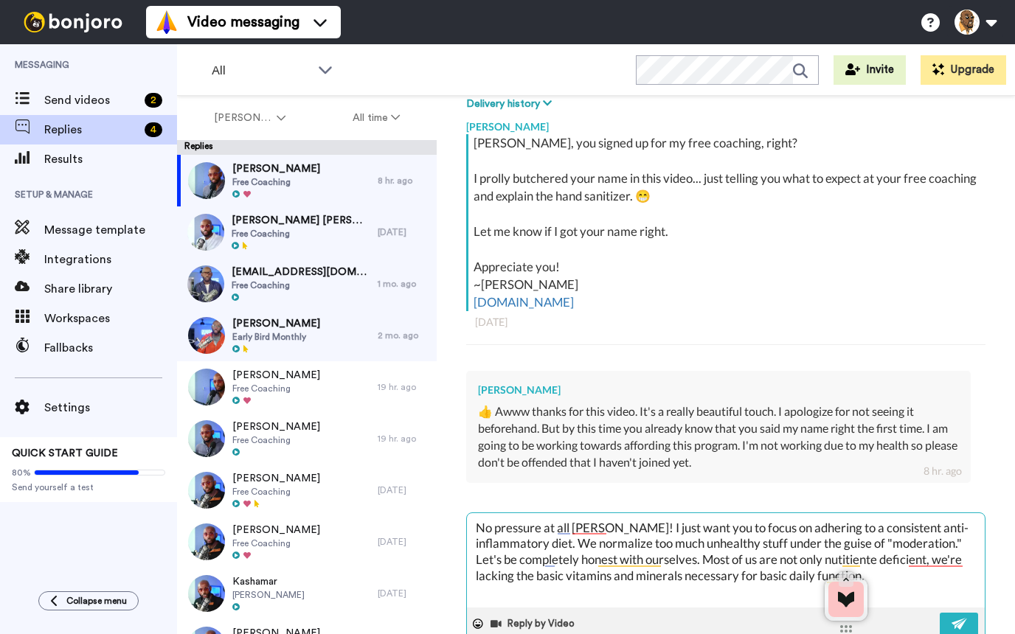
drag, startPoint x: 936, startPoint y: 571, endPoint x: 871, endPoint y: 533, distance: 75.6
click at [871, 532] on textarea "No pressure at all [PERSON_NAME]! I just want you to focus on adhering to a con…" at bounding box center [726, 560] width 518 height 94
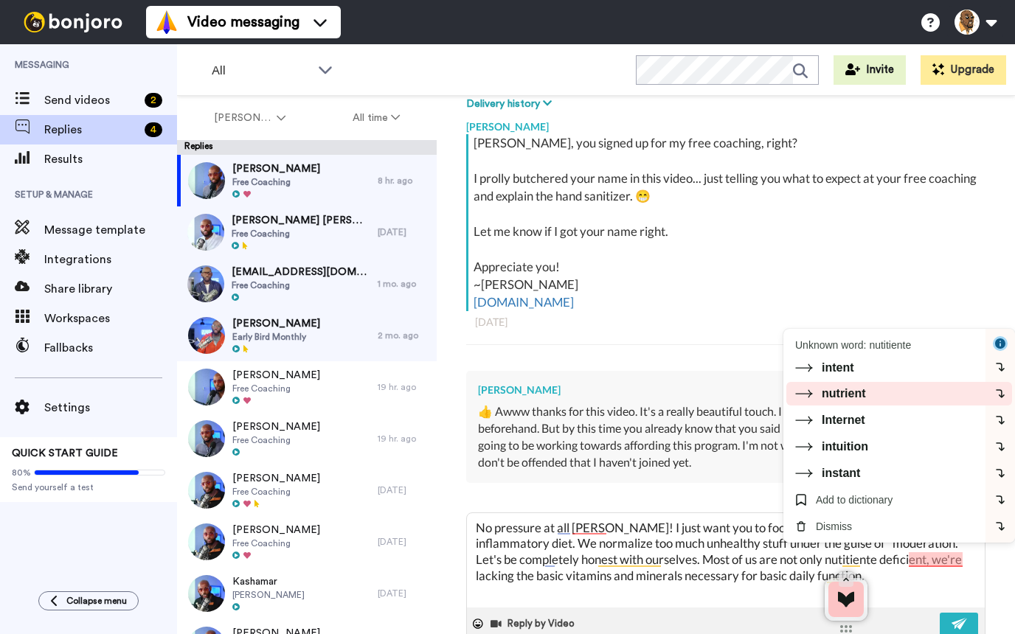
click at [956, 387] on div "nutrient" at bounding box center [884, 394] width 202 height 22
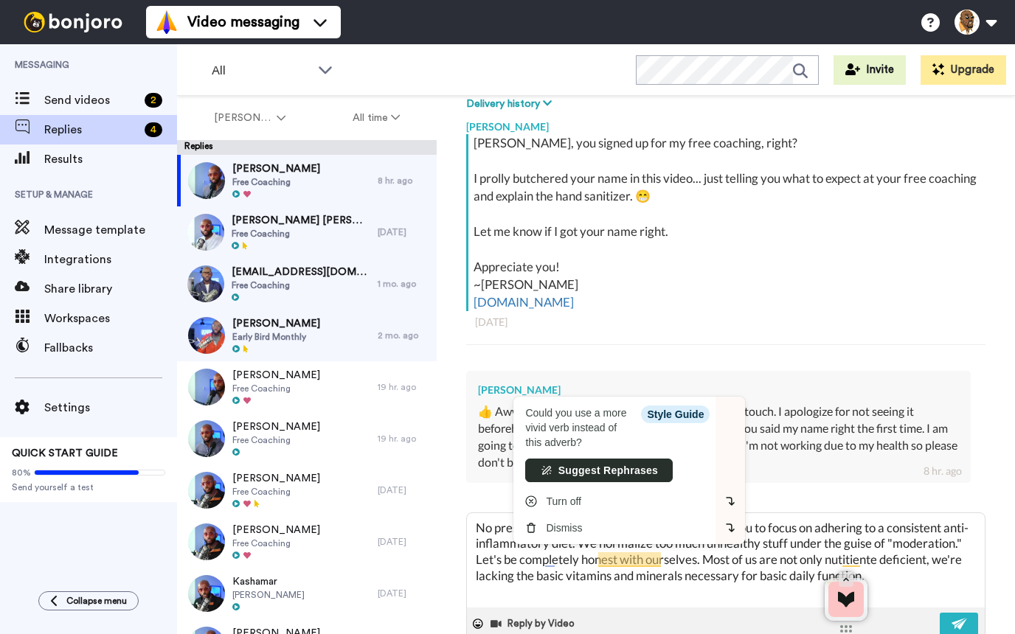
click at [660, 467] on div "Suggest Rephrases" at bounding box center [599, 470] width 122 height 15
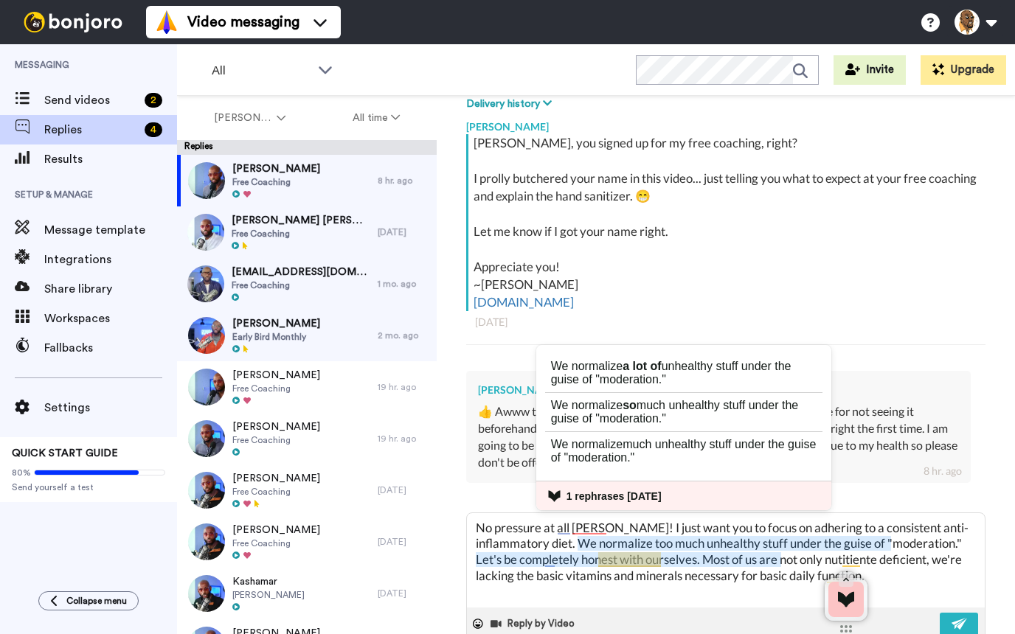
click at [670, 385] on span "unhealthy stuff under the guise of "moderation."" at bounding box center [671, 373] width 240 height 26
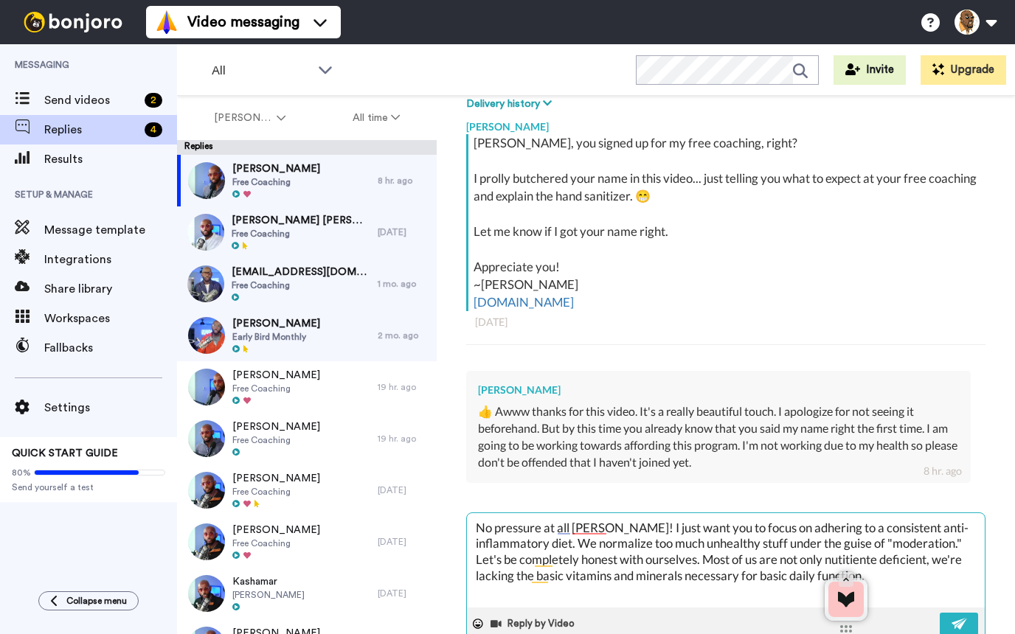
click at [708, 566] on textarea "No pressure at all [PERSON_NAME]! I just want you to focus on adhering to a con…" at bounding box center [726, 560] width 518 height 94
click at [683, 577] on textarea "No pressure at all [PERSON_NAME]! I just want you to focus on adhering to a con…" at bounding box center [726, 560] width 518 height 94
drag, startPoint x: 579, startPoint y: 580, endPoint x: 552, endPoint y: 581, distance: 27.3
click at [549, 581] on textarea "No pressure at all [PERSON_NAME]! I just want you to focus on adhering to a con…" at bounding box center [726, 560] width 518 height 94
drag, startPoint x: 827, startPoint y: 561, endPoint x: 791, endPoint y: 557, distance: 35.6
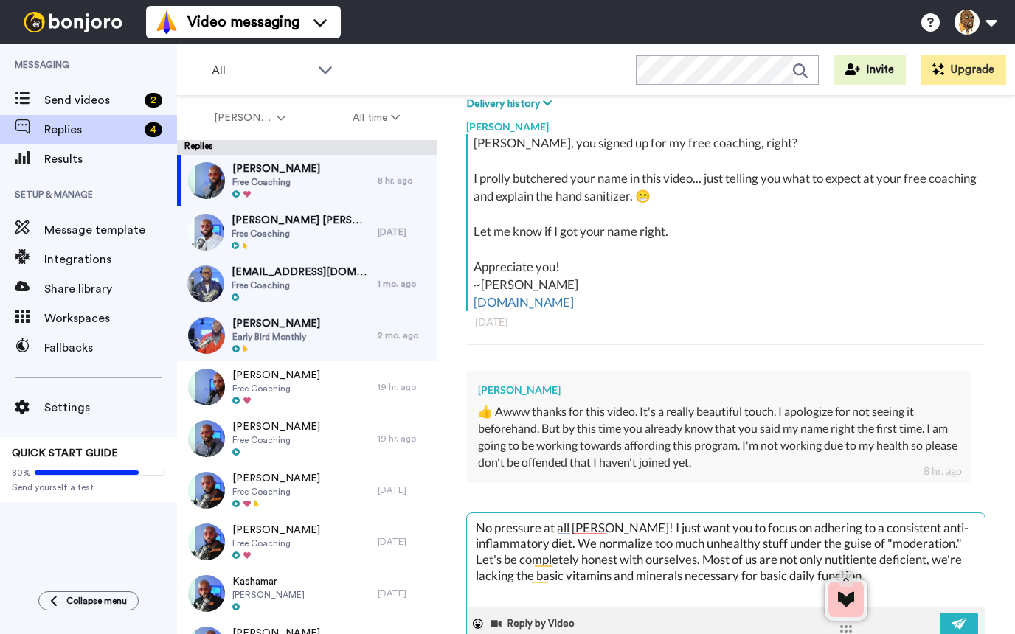
click at [791, 557] on textarea "No pressure at all [PERSON_NAME]! I just want you to focus on adhering to a con…" at bounding box center [726, 560] width 518 height 94
click at [823, 554] on textarea "No pressure at all [PERSON_NAME]! I just want you to focus on adhering to a con…" at bounding box center [726, 560] width 518 height 94
drag, startPoint x: 821, startPoint y: 557, endPoint x: 791, endPoint y: 562, distance: 29.9
click at [791, 562] on textarea "No pressure at all [PERSON_NAME]! I just want you to focus on adhering to a con…" at bounding box center [726, 560] width 518 height 94
click at [749, 575] on textarea "No pressure at all [PERSON_NAME]! I just want you to focus on adhering to a con…" at bounding box center [726, 560] width 518 height 94
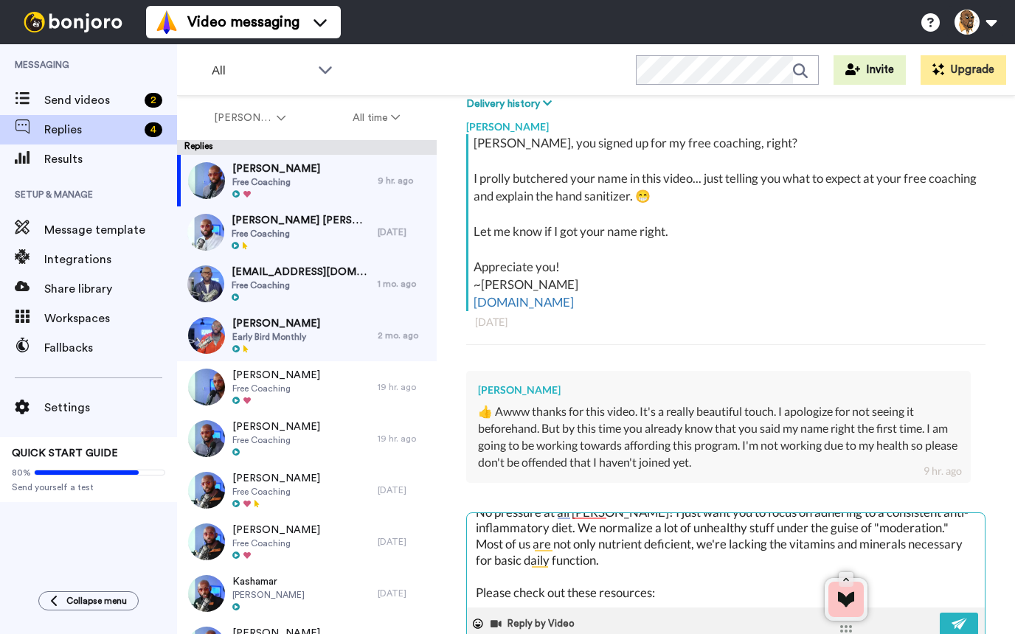
scroll to position [0, 0]
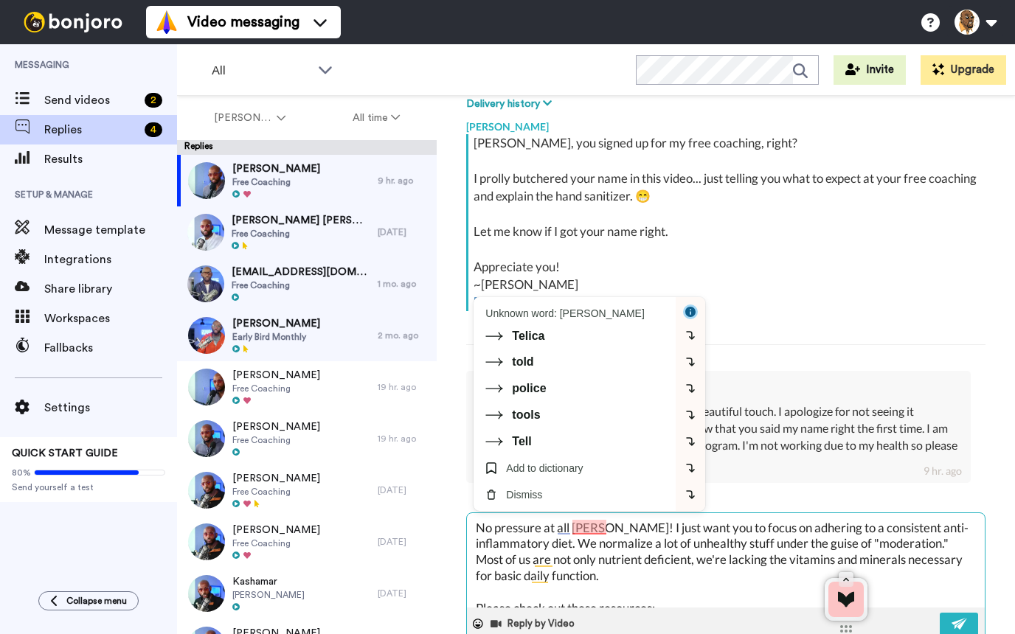
drag, startPoint x: 613, startPoint y: 528, endPoint x: 623, endPoint y: 527, distance: 10.3
click at [613, 528] on textarea "No pressure at all [PERSON_NAME]! I just want you to focus on adhering to a con…" at bounding box center [726, 560] width 518 height 94
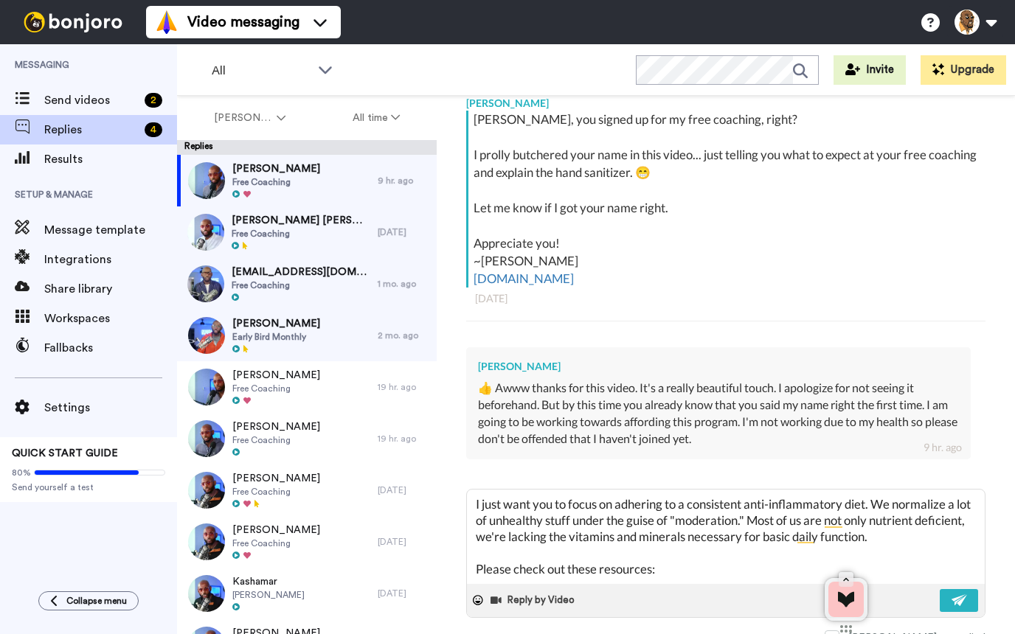
scroll to position [268, 0]
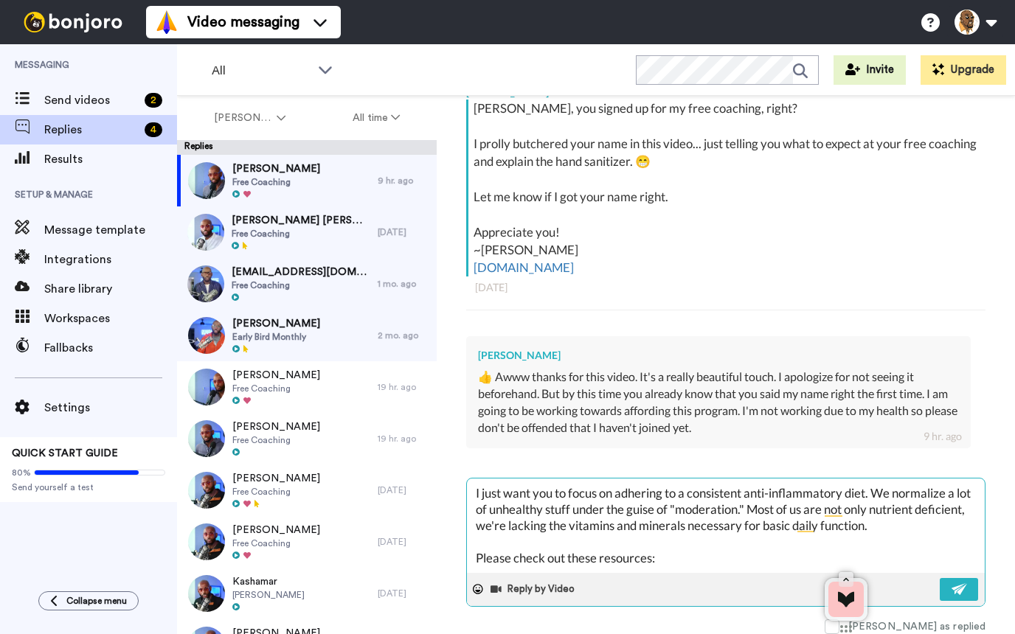
click at [776, 511] on textarea "No pressure at all [PERSON_NAME]! I just want you to focus on adhering to a con…" at bounding box center [726, 526] width 518 height 94
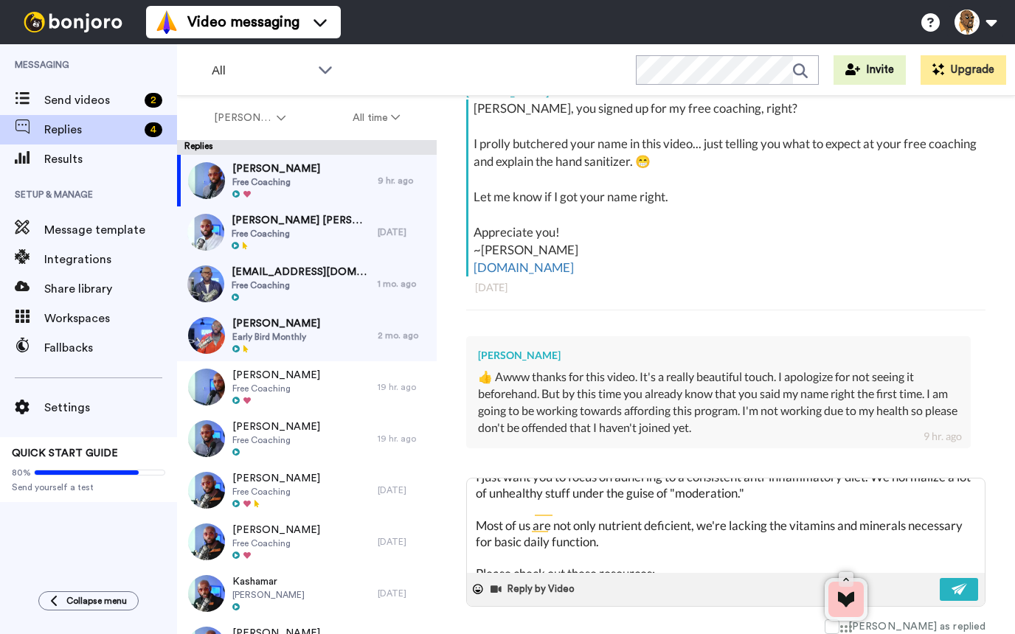
scroll to position [63, 0]
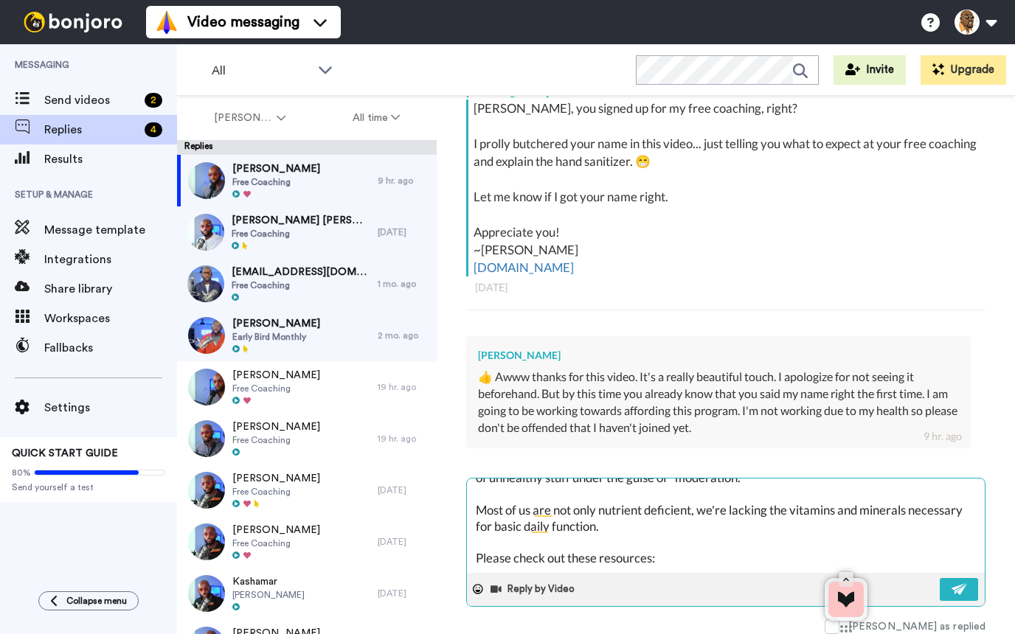
click at [719, 557] on textarea "No pressure at all [PERSON_NAME]! I just want you to focus on adhering to a con…" at bounding box center [726, 526] width 518 height 94
paste textarea "Loremipsumd Sita Cons Ad Eli, Sedd, eiu Tempo In Utlab Etd, magn’a eni admi V q…"
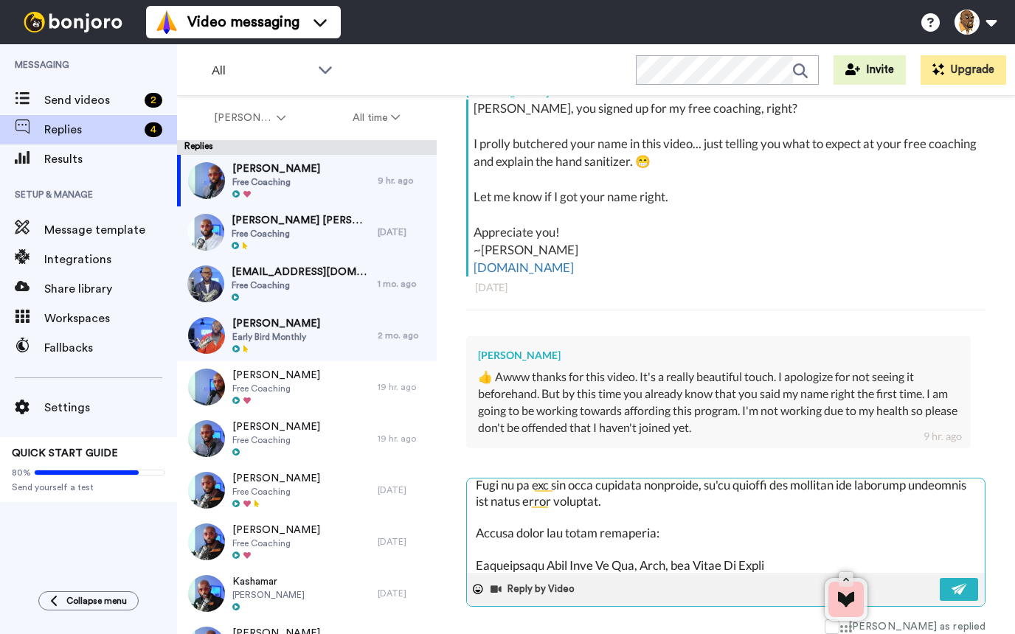
scroll to position [0, 0]
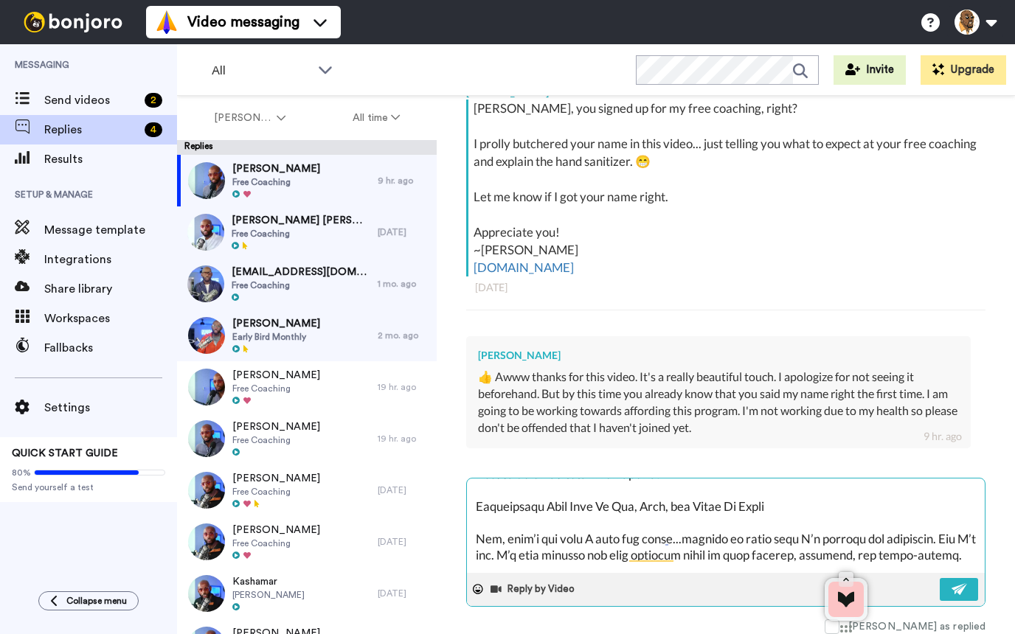
drag, startPoint x: 910, startPoint y: 535, endPoint x: 696, endPoint y: 560, distance: 215.3
click at [699, 559] on textarea at bounding box center [726, 526] width 518 height 94
click at [516, 557] on textarea at bounding box center [726, 526] width 518 height 94
click at [538, 535] on textarea at bounding box center [726, 526] width 518 height 94
drag, startPoint x: 493, startPoint y: 553, endPoint x: 476, endPoint y: 535, distance: 25.0
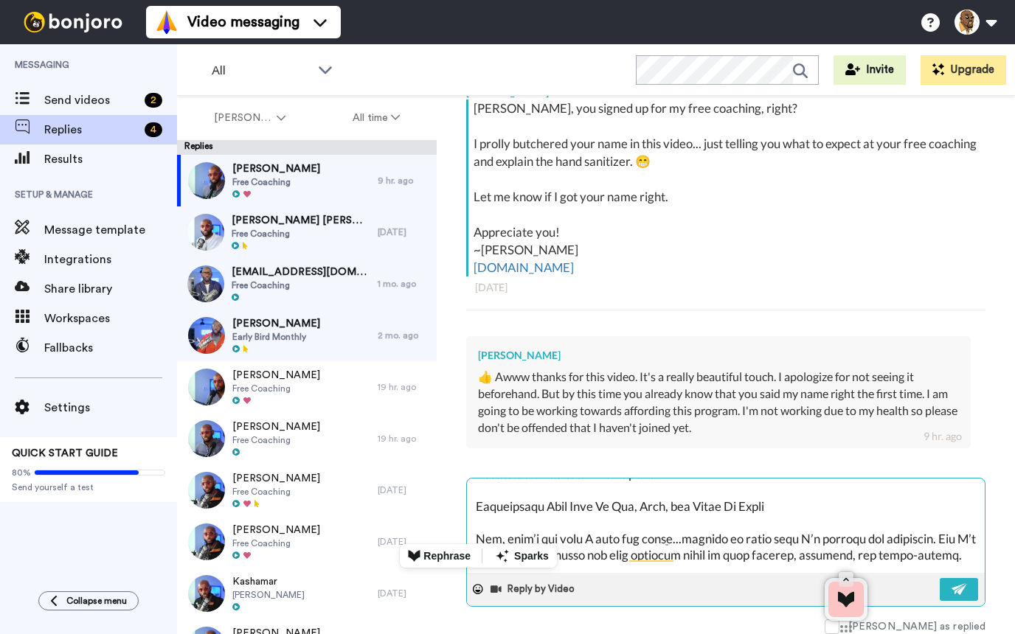
click at [476, 535] on textarea at bounding box center [726, 526] width 518 height 94
click at [461, 545] on html "Video messaging Switch to Video messaging Testimonials Try me for free! Setting…" at bounding box center [507, 317] width 1015 height 634
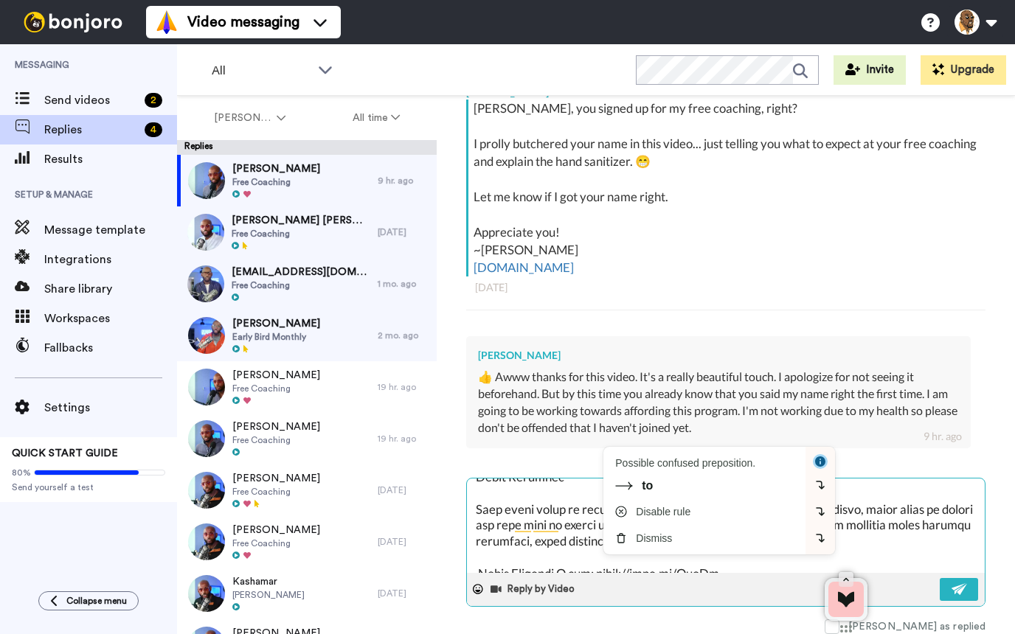
drag, startPoint x: 780, startPoint y: 546, endPoint x: 484, endPoint y: 527, distance: 297.0
click at [467, 525] on textarea at bounding box center [726, 526] width 518 height 94
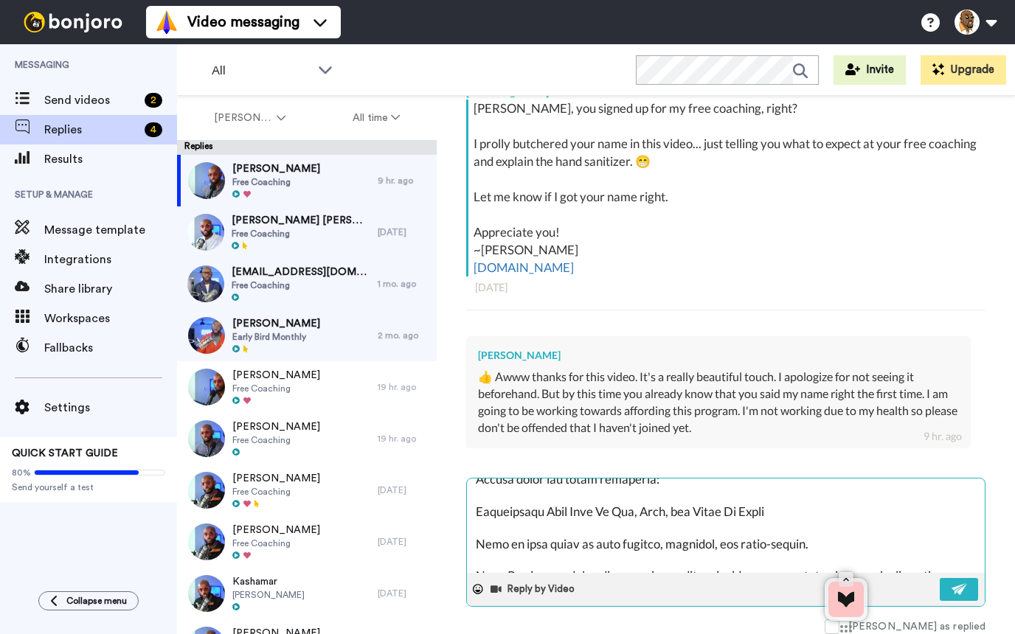
click at [756, 539] on textarea at bounding box center [726, 526] width 518 height 94
drag, startPoint x: 772, startPoint y: 539, endPoint x: 479, endPoint y: 542, distance: 293.5
click at [479, 542] on textarea at bounding box center [726, 526] width 518 height 94
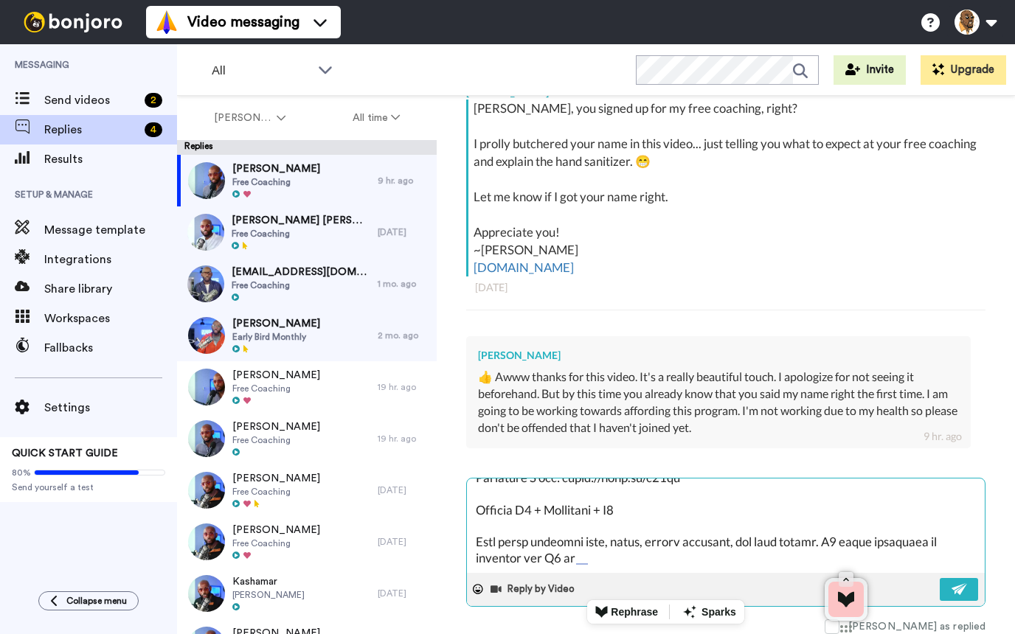
drag, startPoint x: 472, startPoint y: 516, endPoint x: 796, endPoint y: 592, distance: 332.5
click at [798, 597] on div "Reply by Video" at bounding box center [725, 542] width 519 height 129
paste textarea
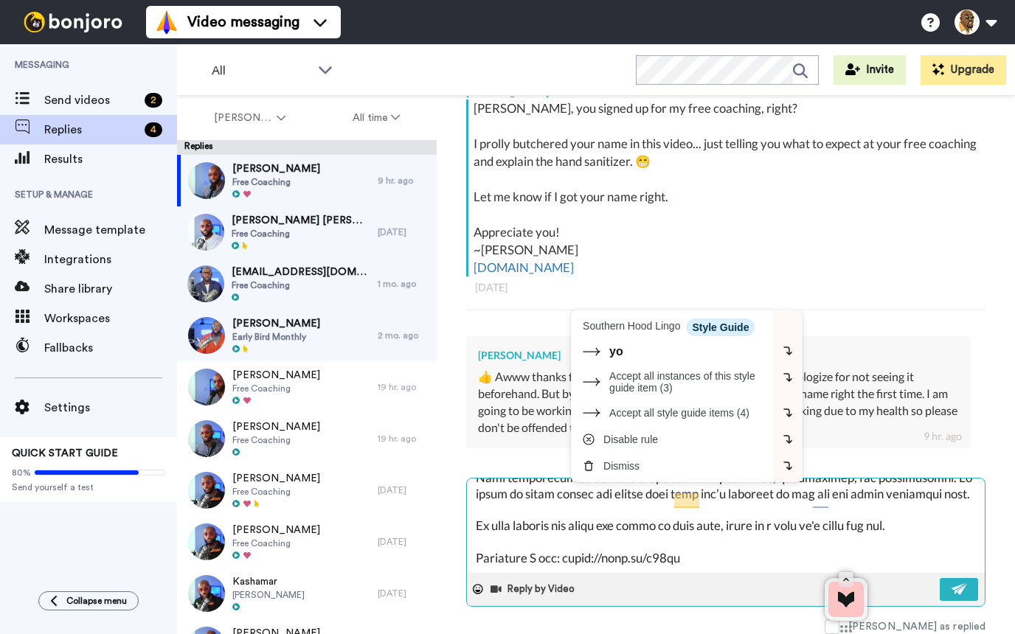
paste textarea "[MEDICAL_DATA] + Magnesium + K2 This combo improves mood, sleep, immune functio…"
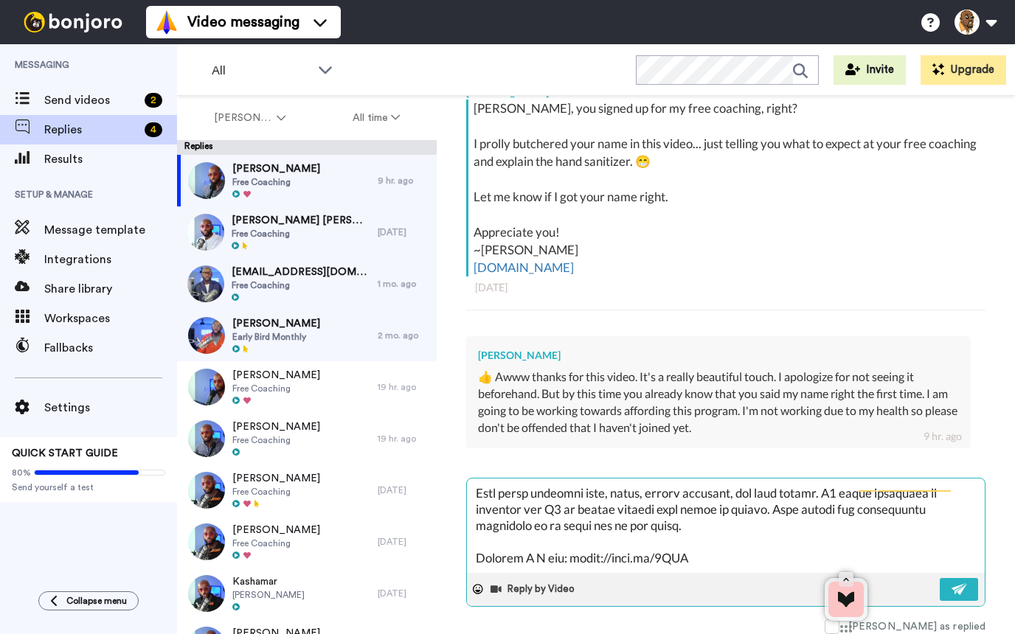
paste textarea "Probiotics Probiotic brands are often hit or"
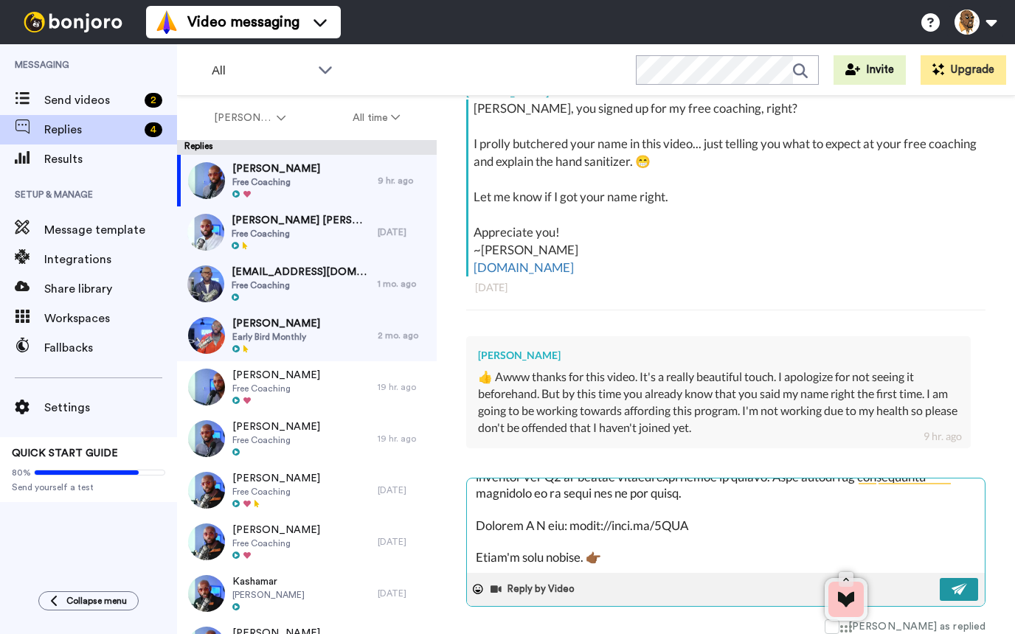
click at [951, 591] on img at bounding box center [959, 589] width 16 height 12
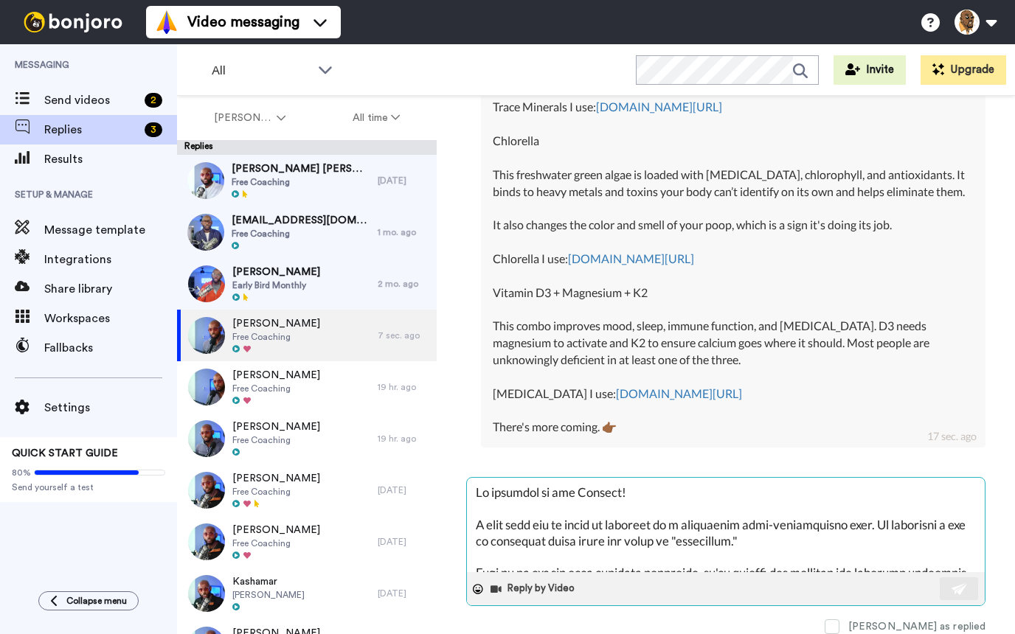
click at [692, 505] on textarea at bounding box center [726, 525] width 518 height 94
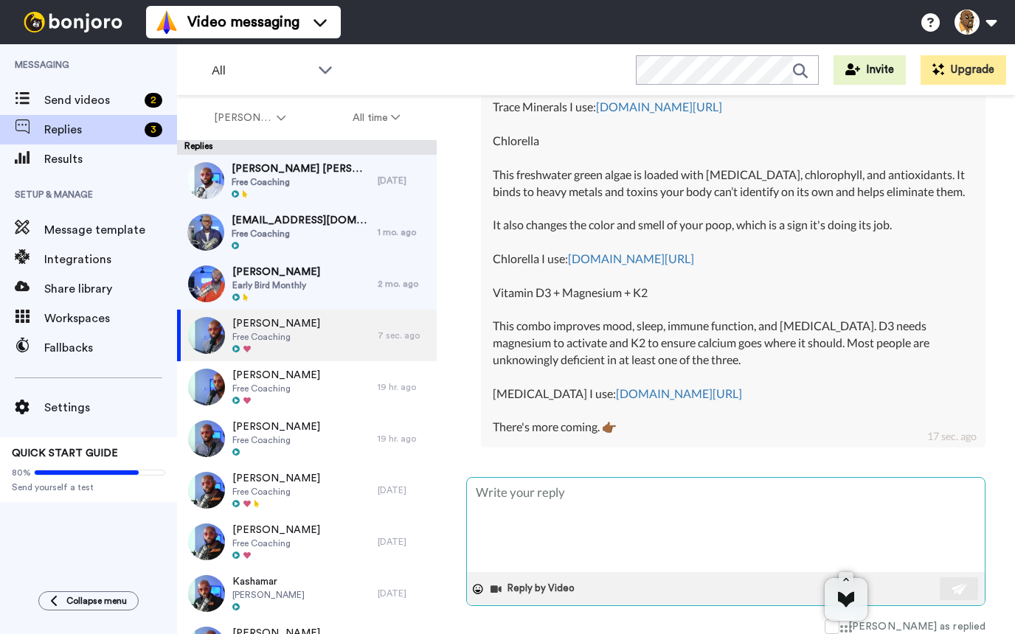
paste textarea "Probiotic brands are often hit or miss, but when they hit, they can truly make …"
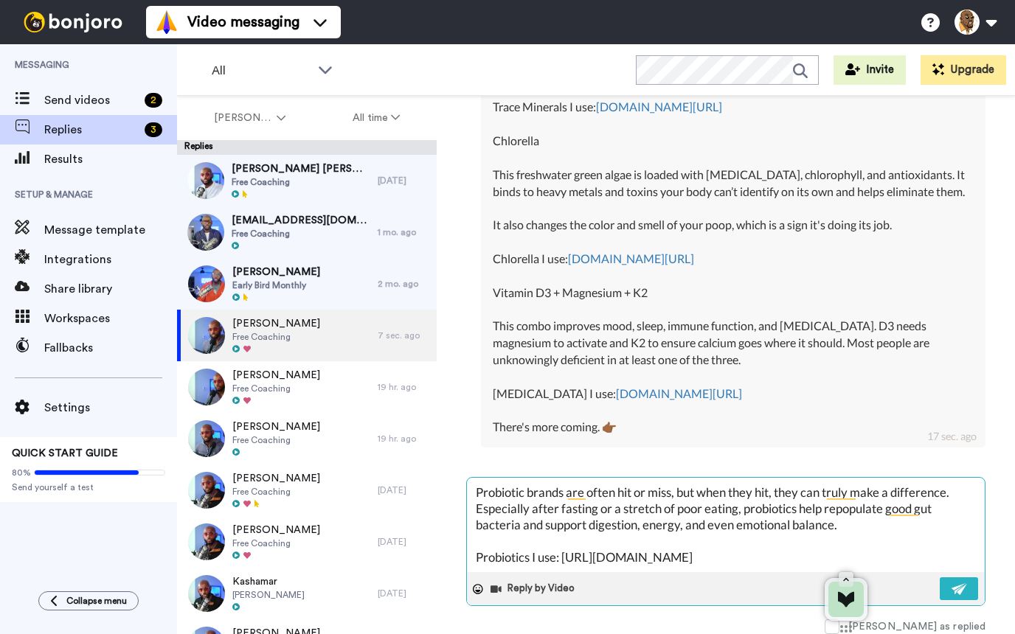
drag, startPoint x: 472, startPoint y: 495, endPoint x: 489, endPoint y: 495, distance: 17.0
click at [473, 495] on textarea "Probiotic brands are often hit or miss, but when they hit, they can truly make …" at bounding box center [726, 525] width 518 height 94
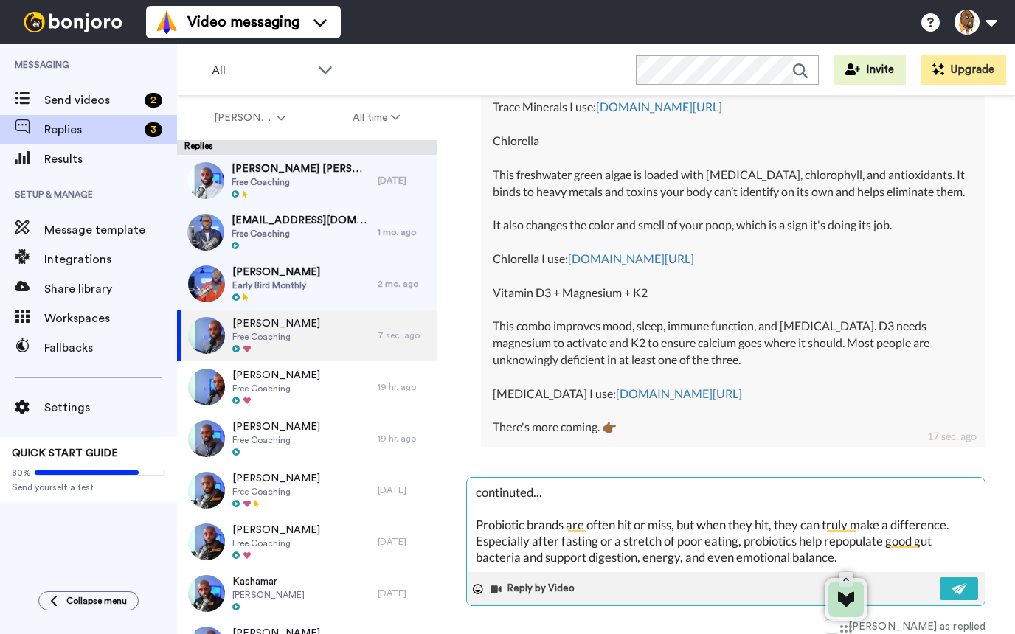
click at [519, 496] on textarea "continuted... Probiotic brands are often hit or miss, but when they hit, they c…" at bounding box center [726, 525] width 518 height 94
click at [648, 514] on textarea "continued... Probiotic brands are often hit or miss, but when they hit, they ca…" at bounding box center [726, 525] width 518 height 94
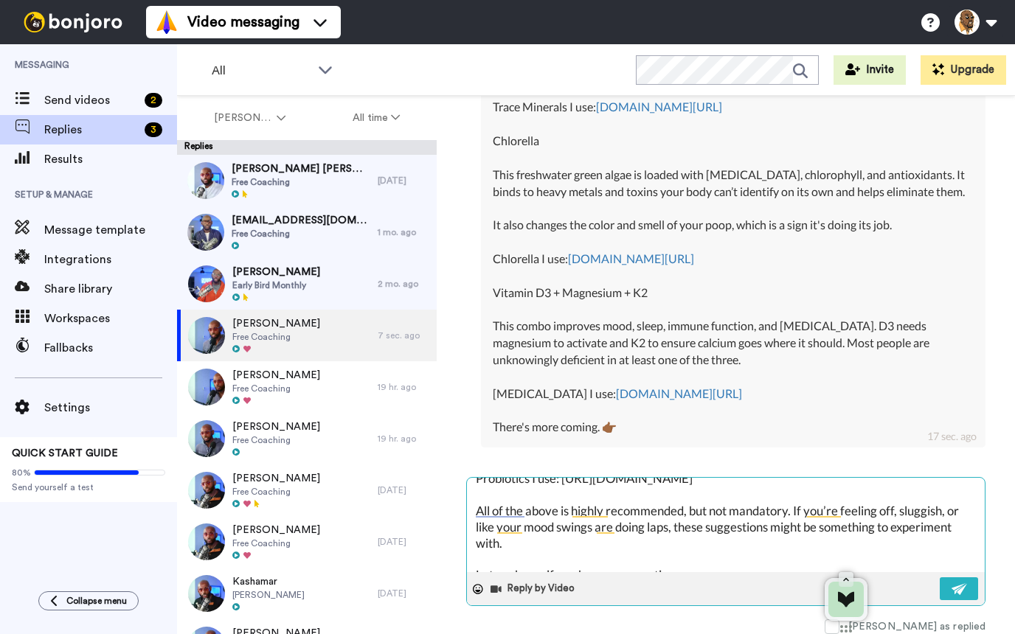
scroll to position [147, 0]
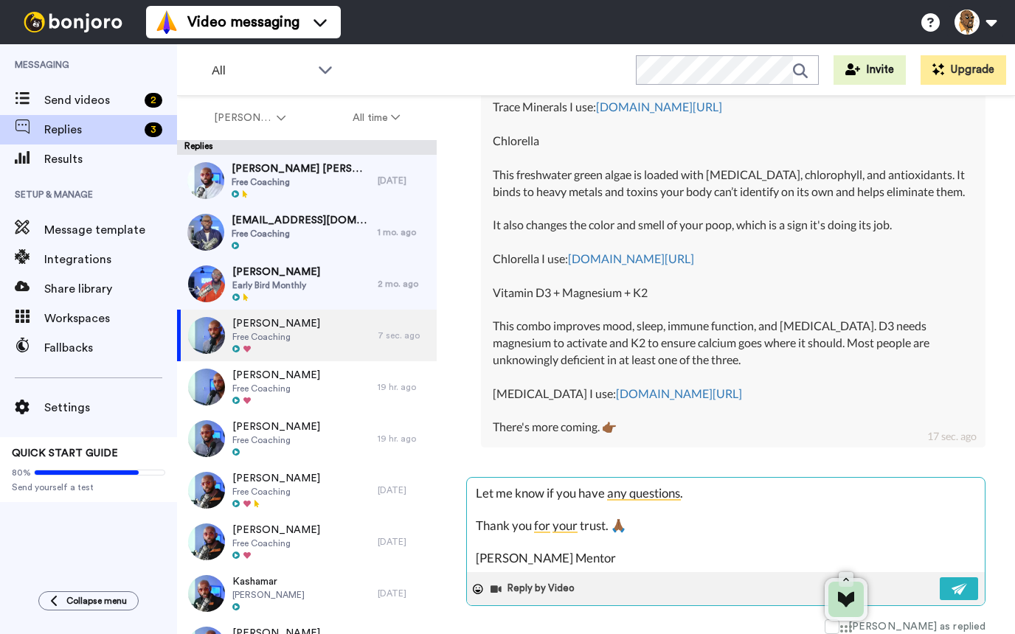
click at [694, 558] on textarea "continued... Probiotic brands are often hit or miss, but when they hit, they ca…" at bounding box center [726, 525] width 518 height 94
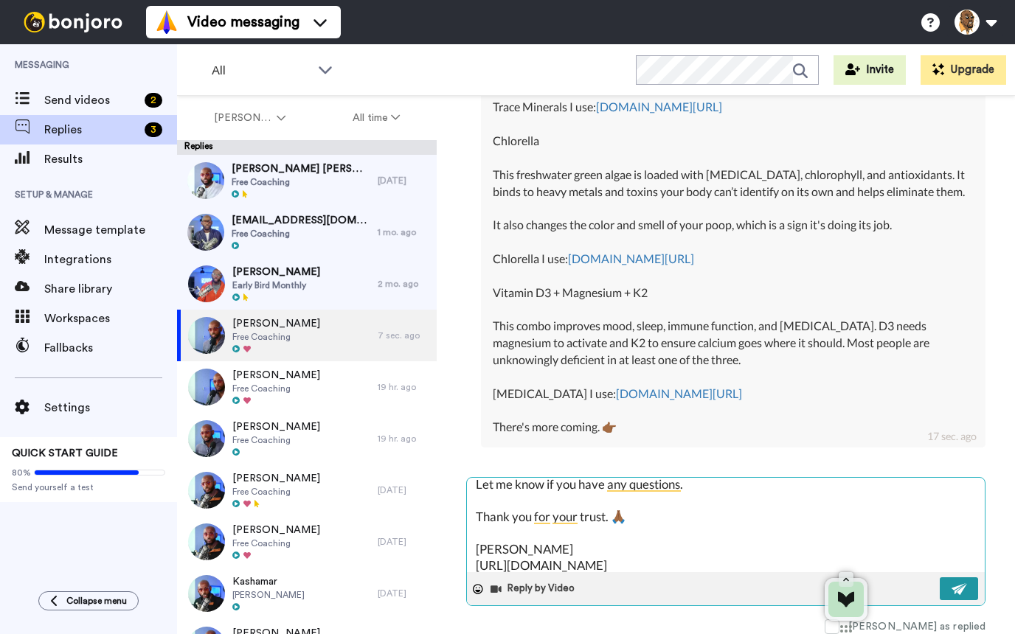
drag, startPoint x: 954, startPoint y: 584, endPoint x: 930, endPoint y: 587, distance: 24.5
click at [954, 585] on img at bounding box center [959, 589] width 16 height 12
